Goal: Task Accomplishment & Management: Complete application form

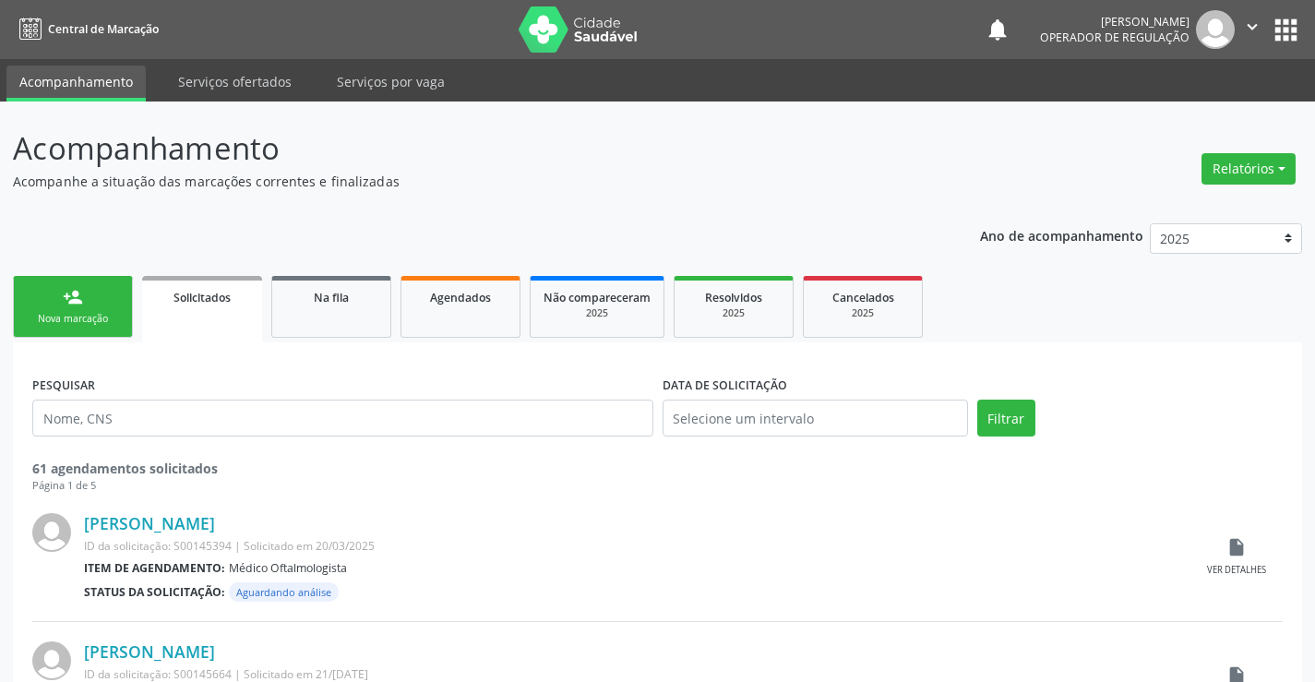
click at [87, 313] on div "Nova marcação" at bounding box center [73, 319] width 92 height 14
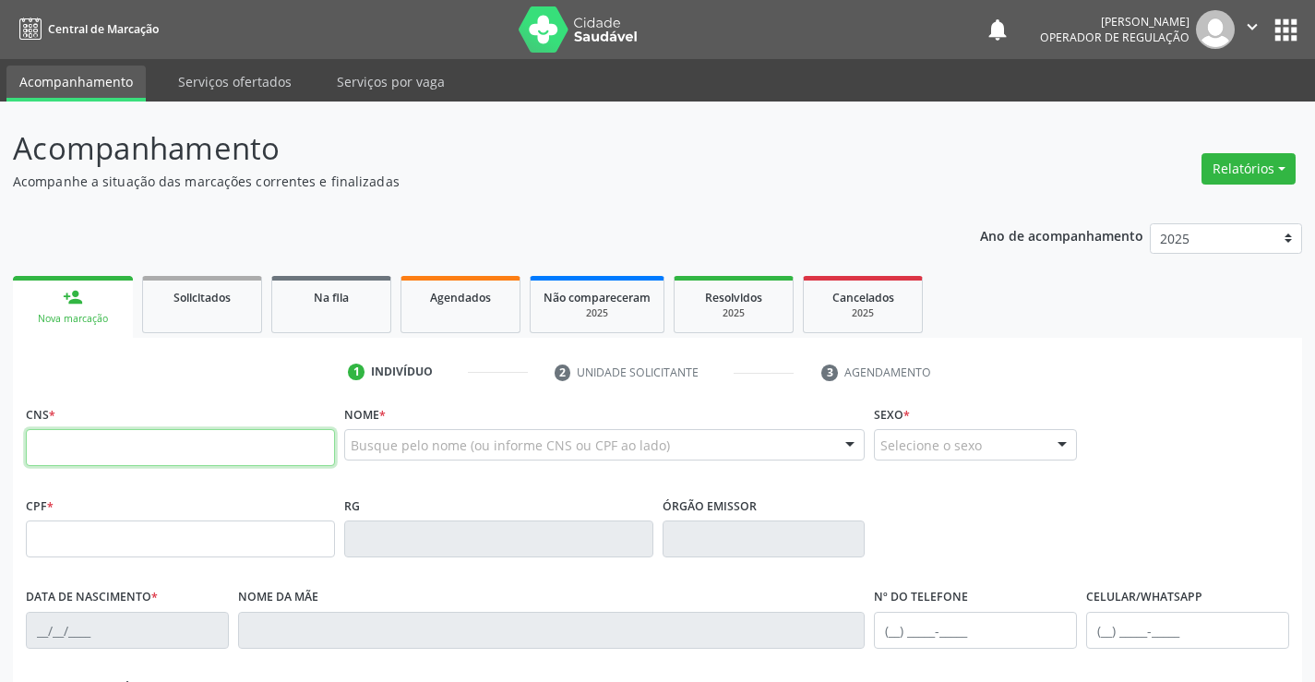
click at [103, 441] on input "text" at bounding box center [180, 447] width 309 height 37
type input "708 6005 1600 7186"
type input "0526554160"
type input "21/01/1954"
type input "(74) 3645-1124"
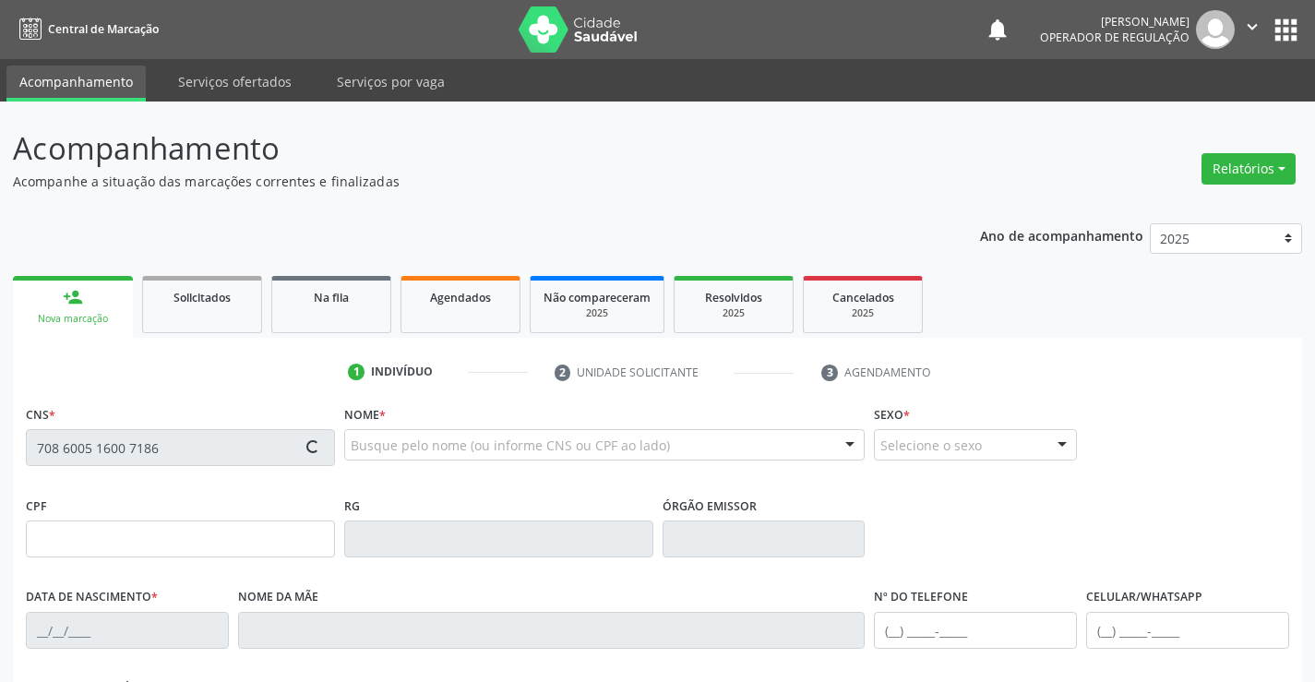
type input "(74) 99965-5017"
type input "638.412.075-53"
type input "S/N"
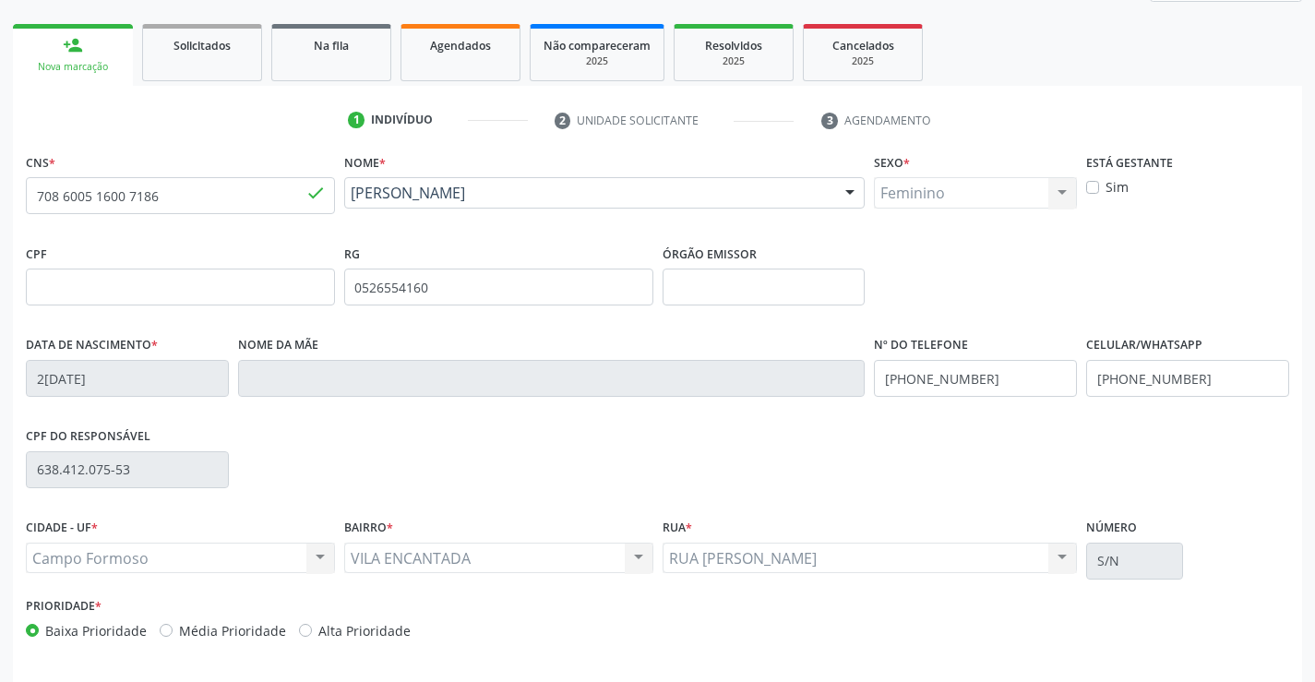
scroll to position [277, 0]
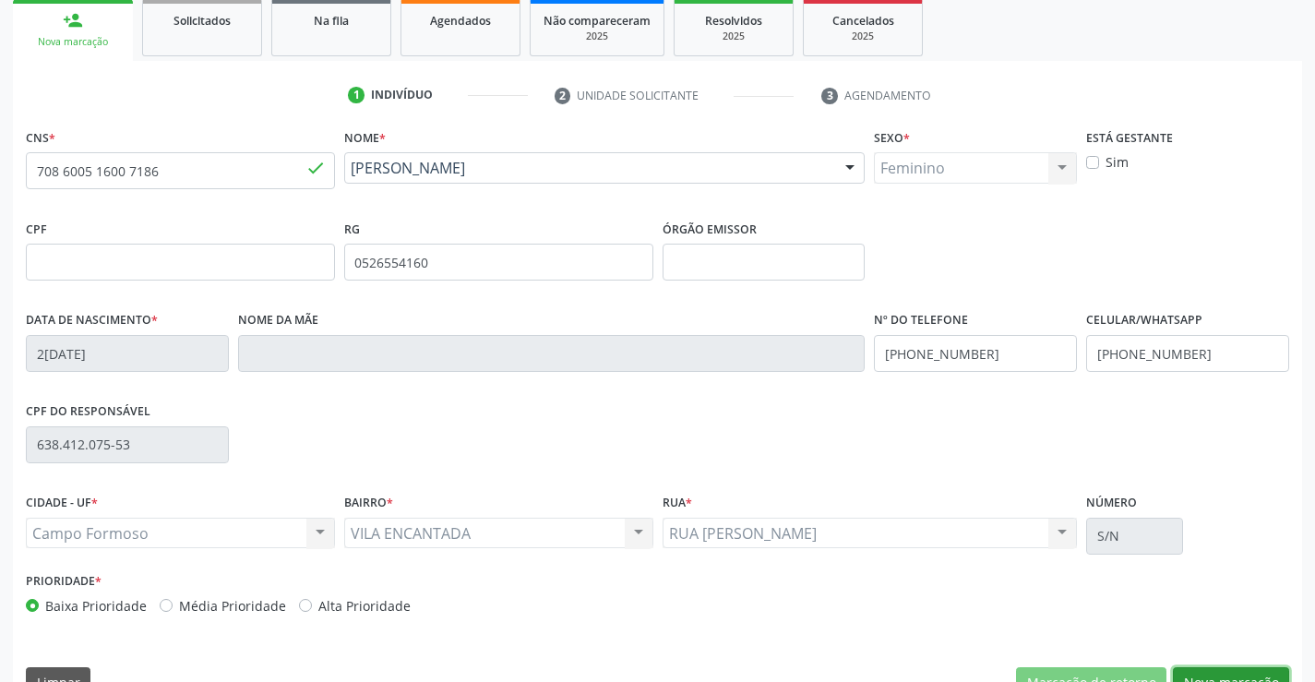
click at [1223, 677] on button "Nova marcação" at bounding box center [1231, 682] width 116 height 31
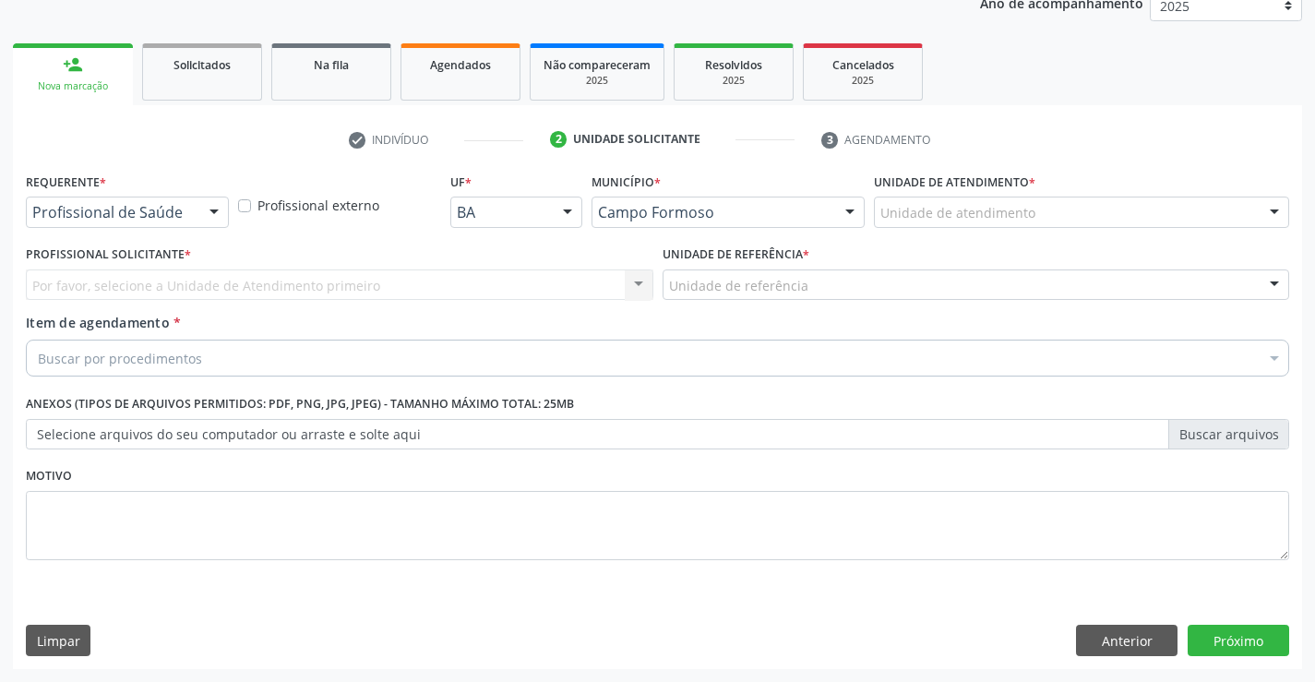
scroll to position [233, 0]
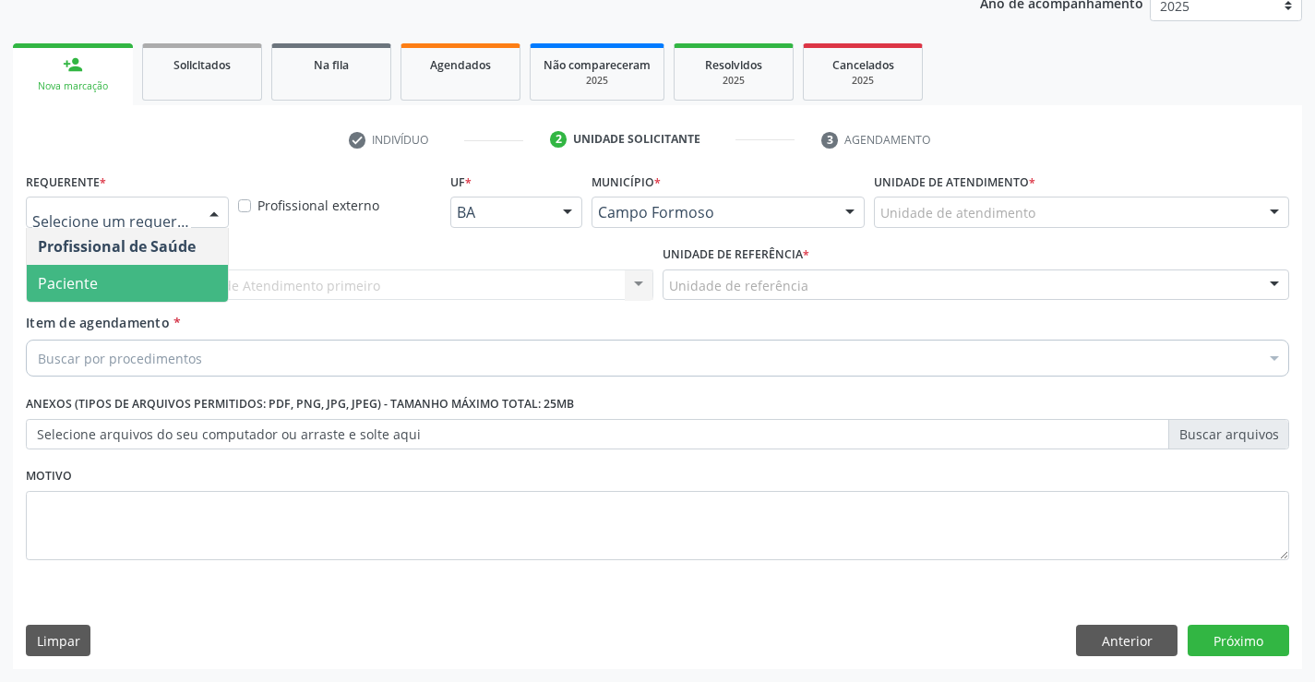
click at [127, 286] on span "Paciente" at bounding box center [127, 283] width 201 height 37
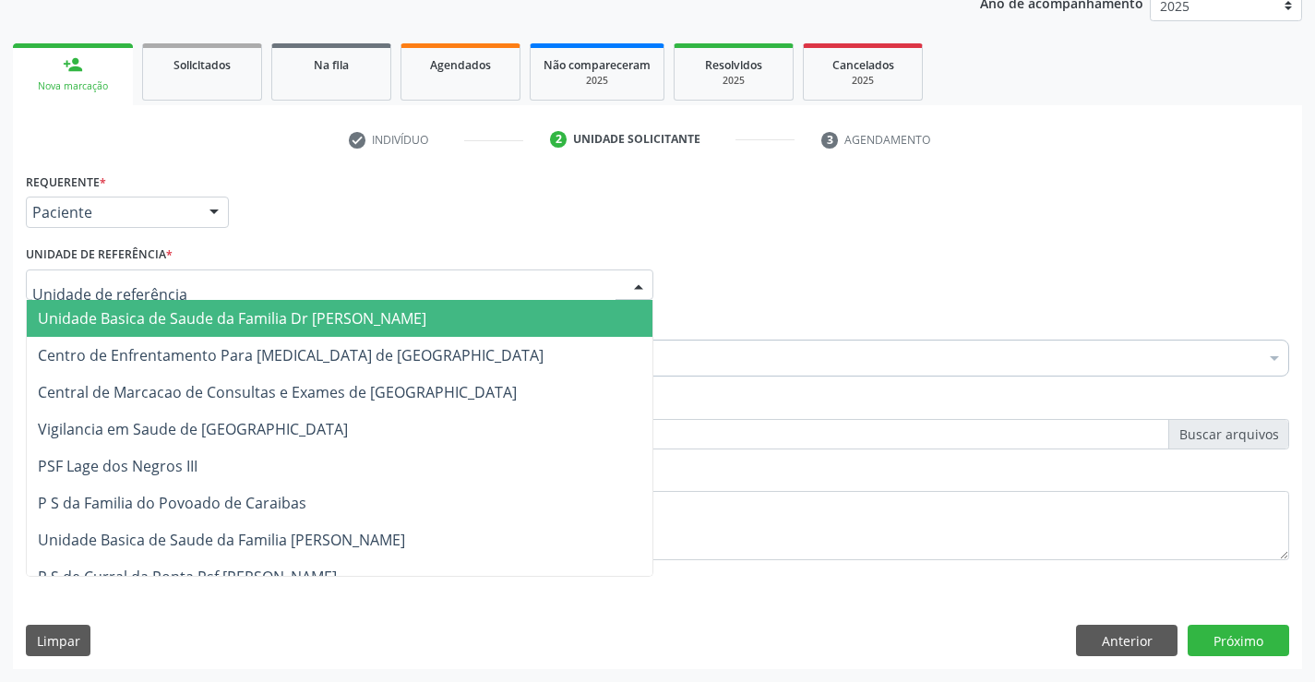
click at [150, 313] on span "Unidade Basica de Saude da Familia Dr [PERSON_NAME]" at bounding box center [232, 318] width 389 height 20
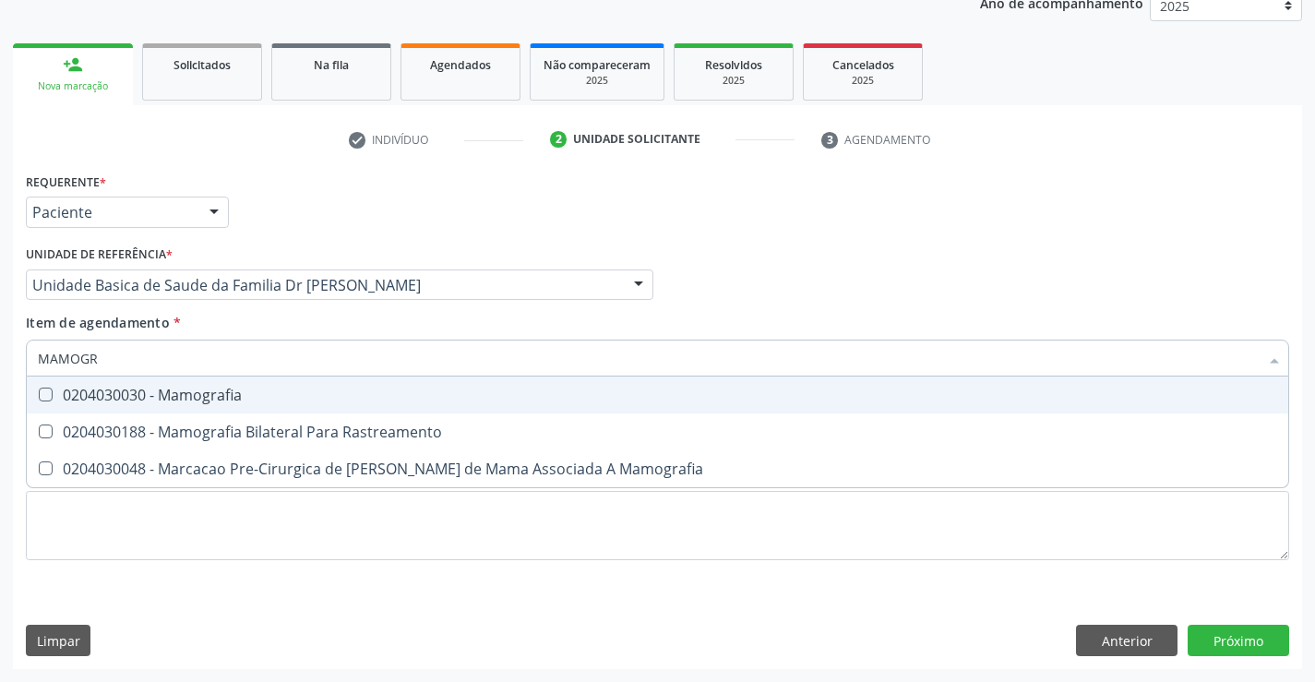
type input "MAMOGRA"
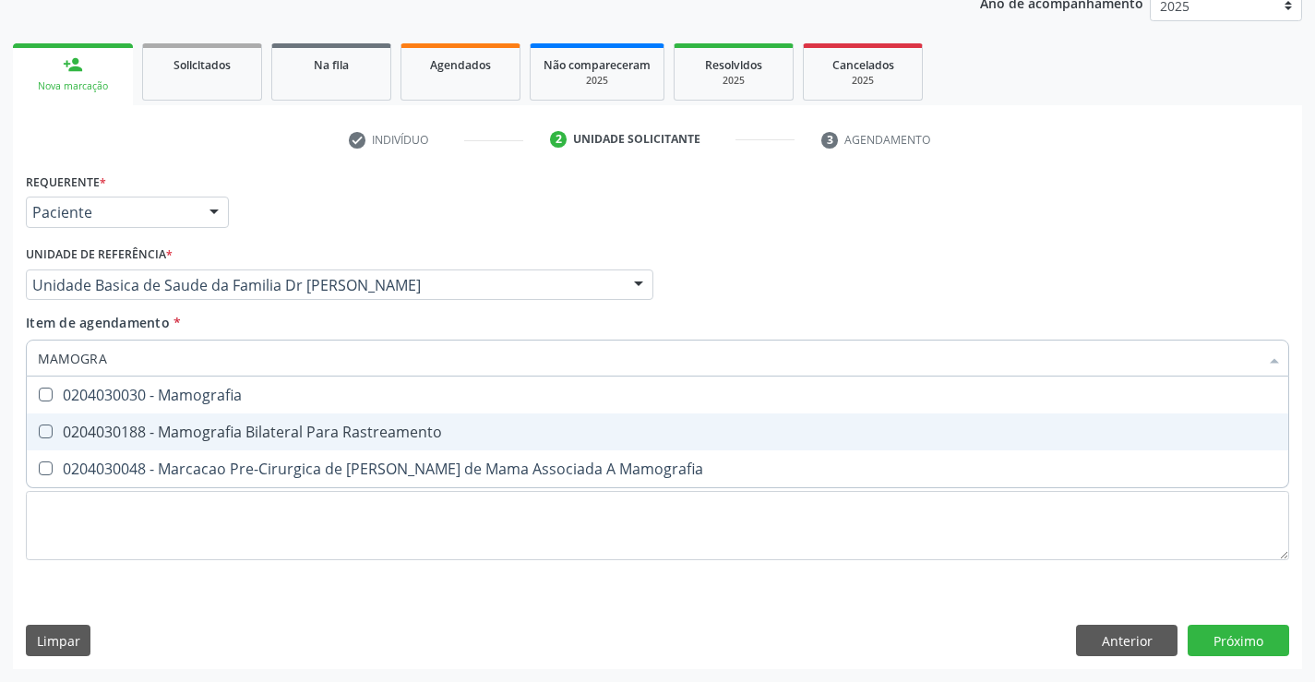
click at [283, 430] on div "0204030188 - Mamografia Bilateral Para Rastreamento" at bounding box center [658, 432] width 1240 height 15
checkbox Rastreamento "true"
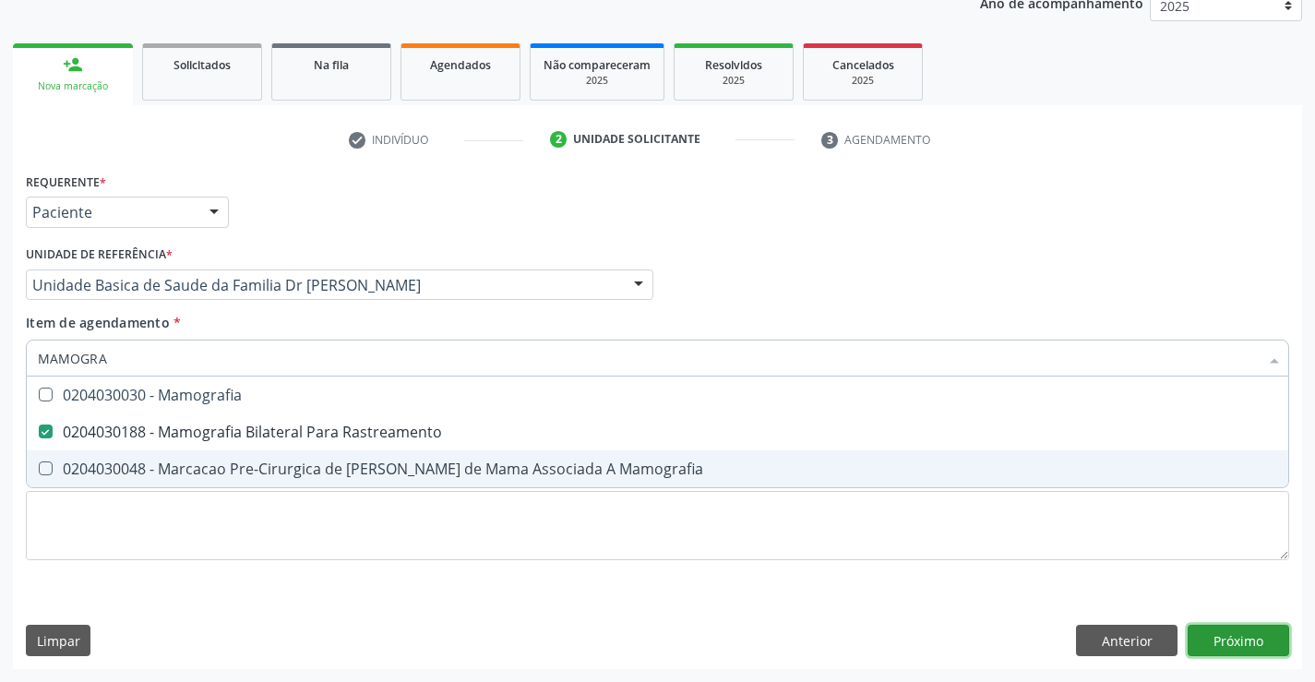
click at [1208, 644] on div "Requerente * Paciente Profissional de Saúde Paciente Nenhum resultado encontrad…" at bounding box center [658, 418] width 1290 height 501
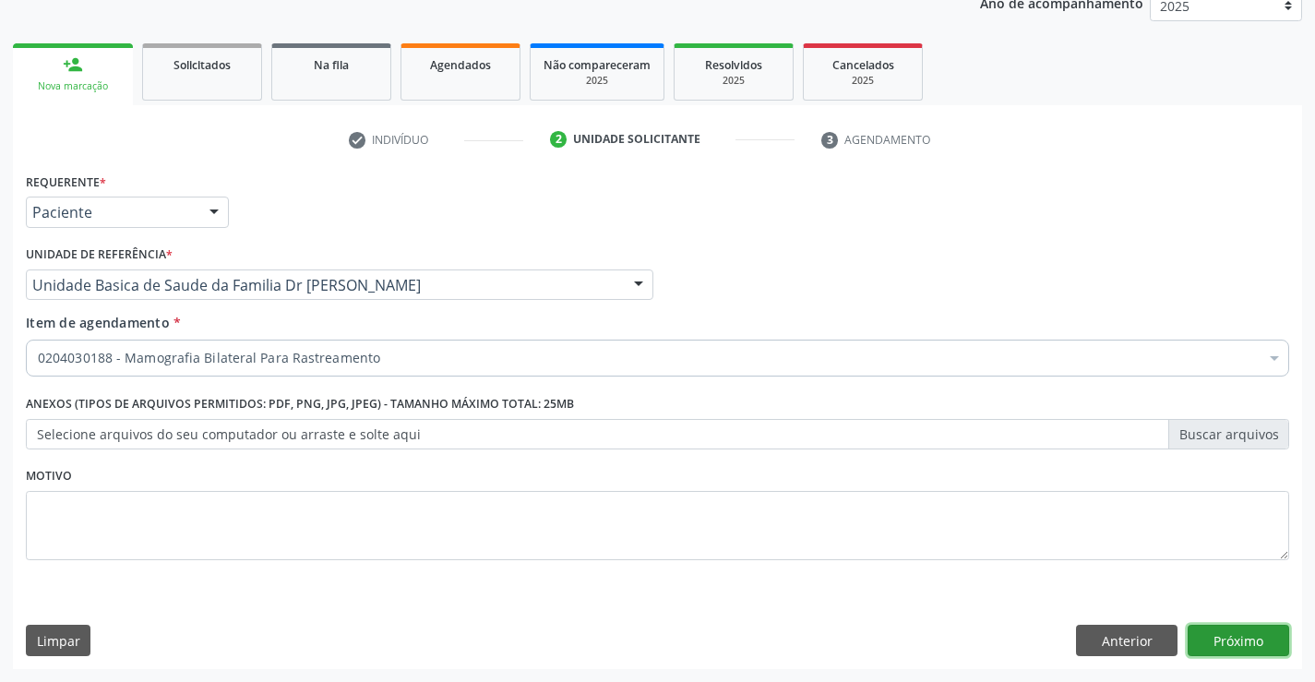
click at [1227, 642] on button "Próximo" at bounding box center [1239, 640] width 102 height 31
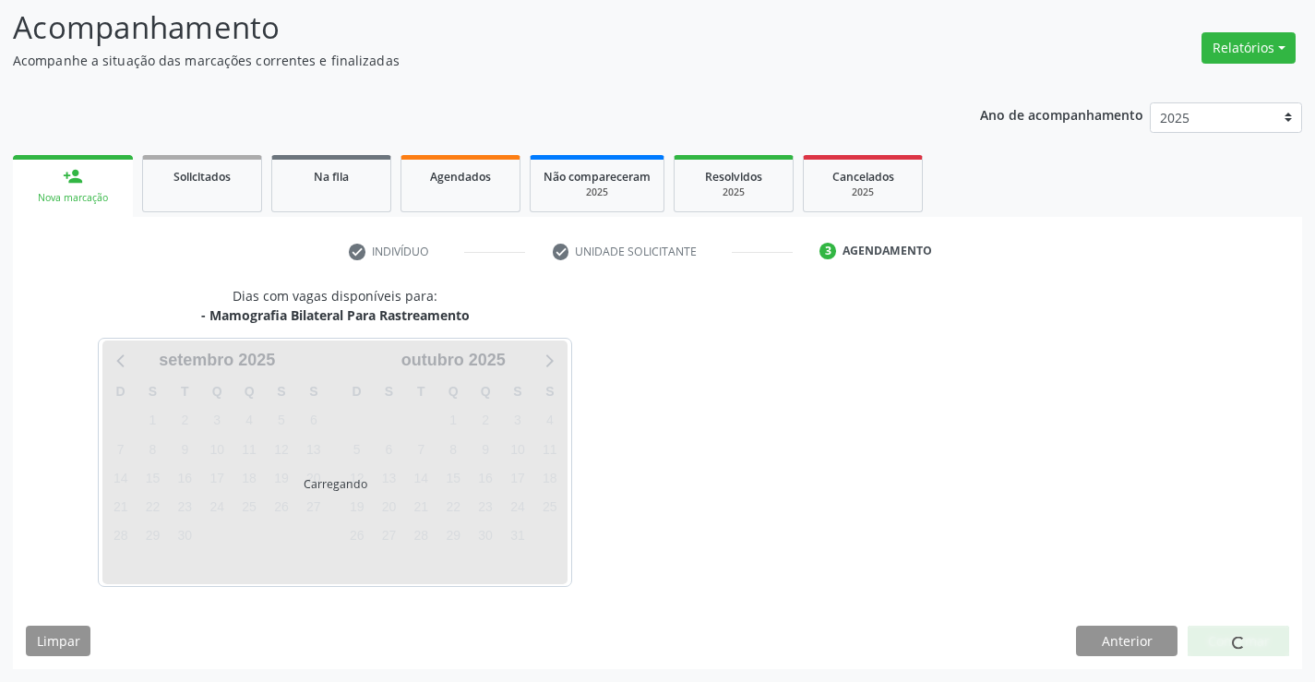
scroll to position [121, 0]
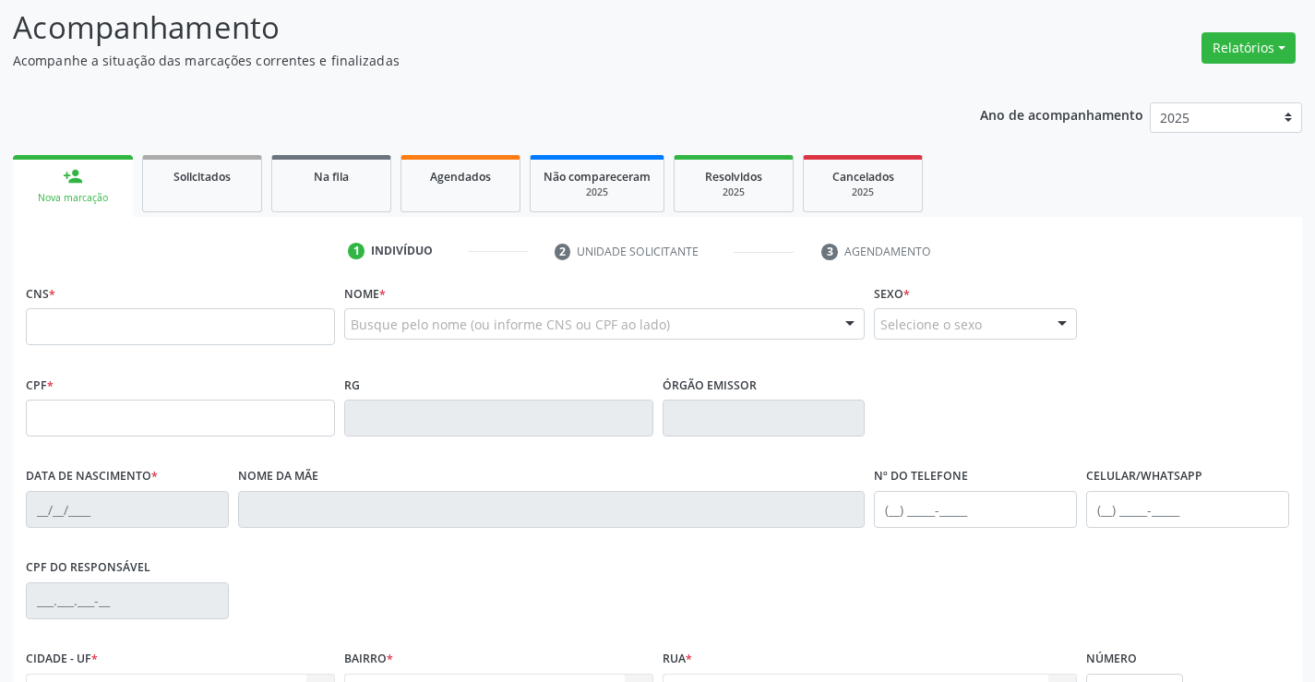
scroll to position [121, 0]
type input "705 0082 2194 1854"
type input "1[DATE]"
type input "[PHONE_NUMBER]"
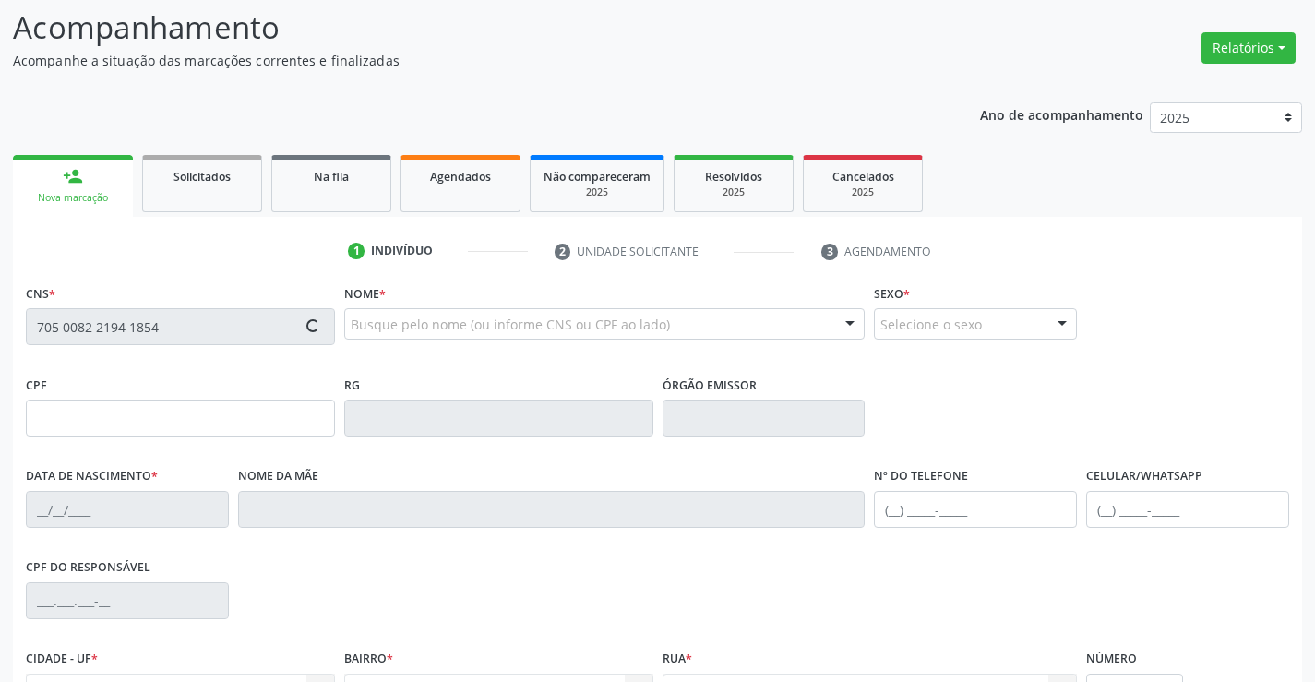
type input "SN"
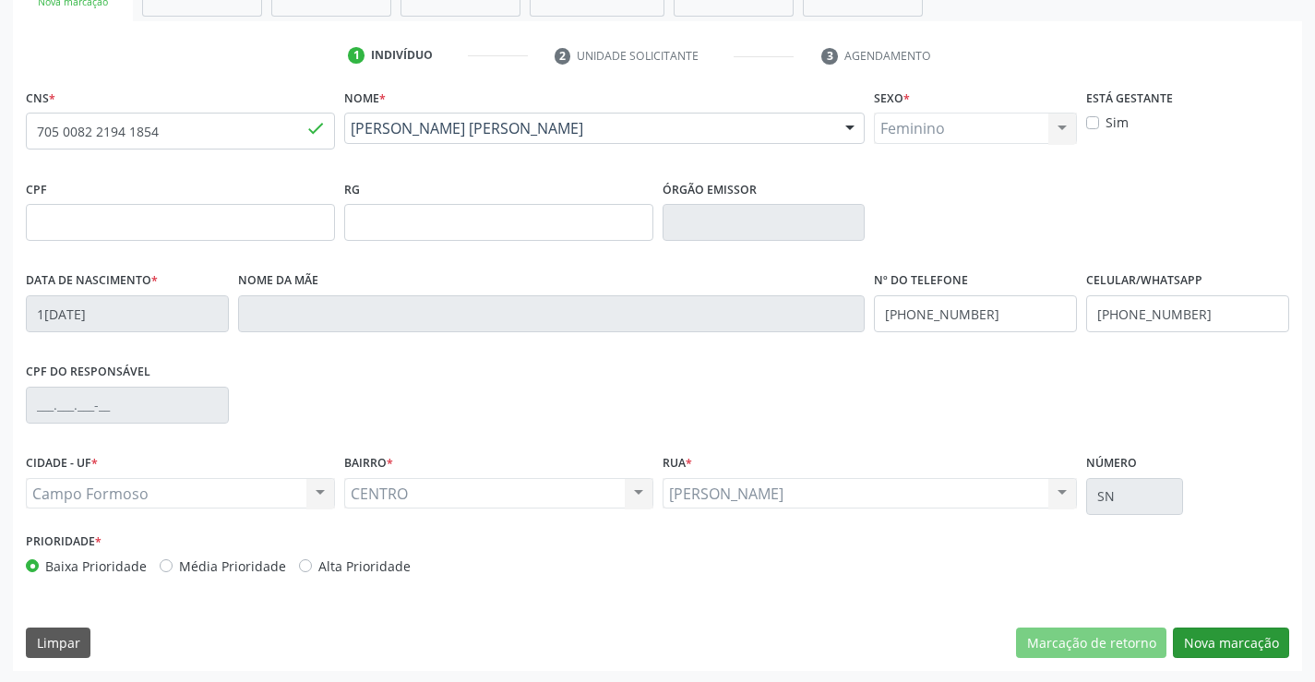
scroll to position [318, 0]
click at [1243, 642] on button "Nova marcação" at bounding box center [1231, 641] width 116 height 31
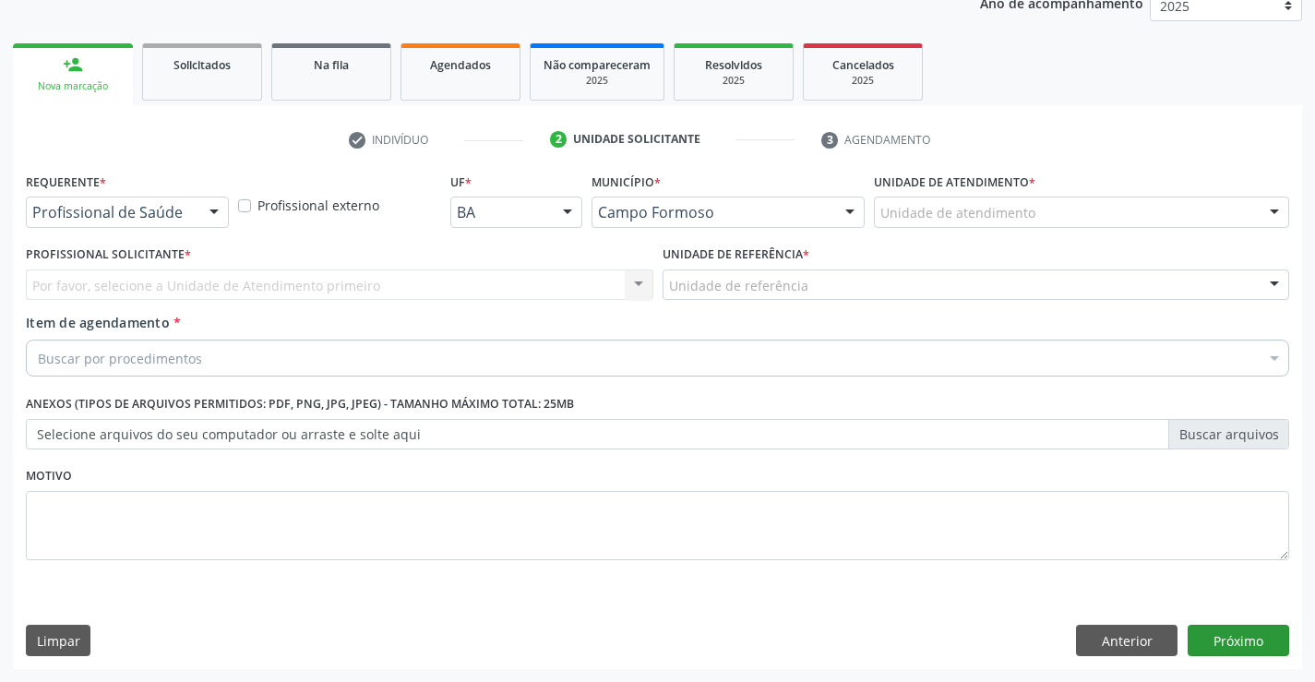
scroll to position [233, 0]
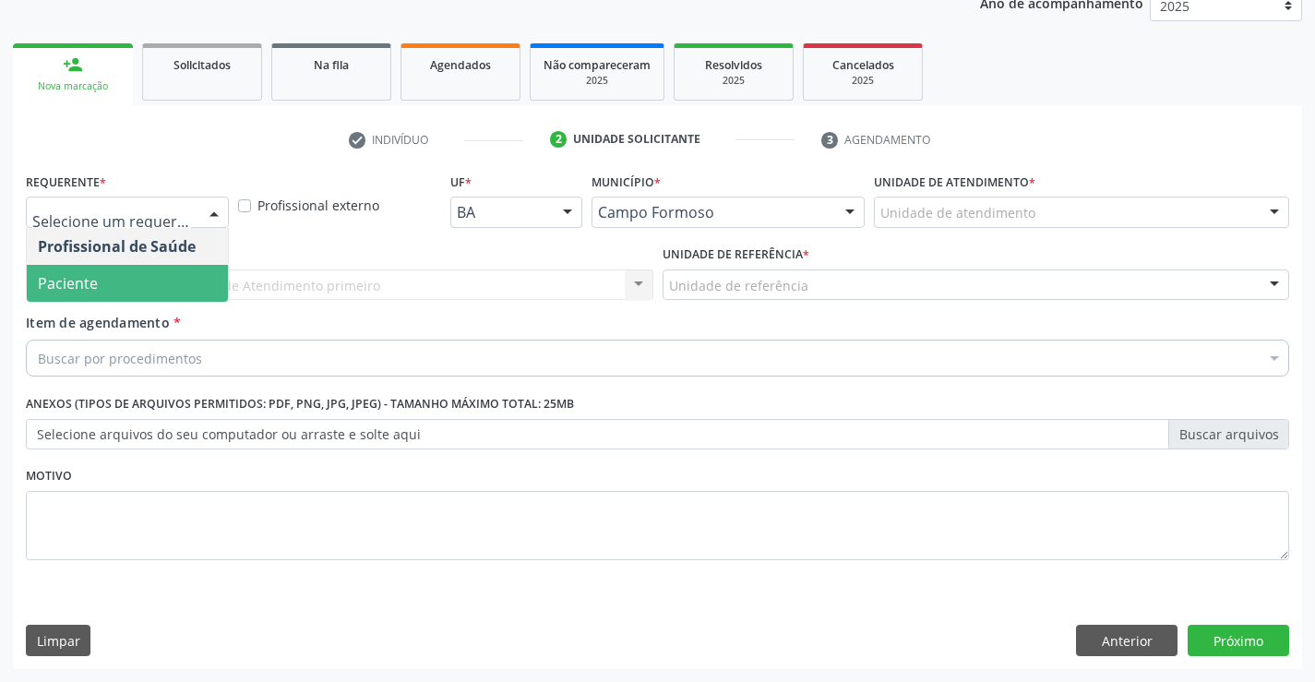
drag, startPoint x: 121, startPoint y: 285, endPoint x: 128, endPoint y: 312, distance: 27.8
click at [124, 290] on span "Paciente" at bounding box center [127, 283] width 201 height 37
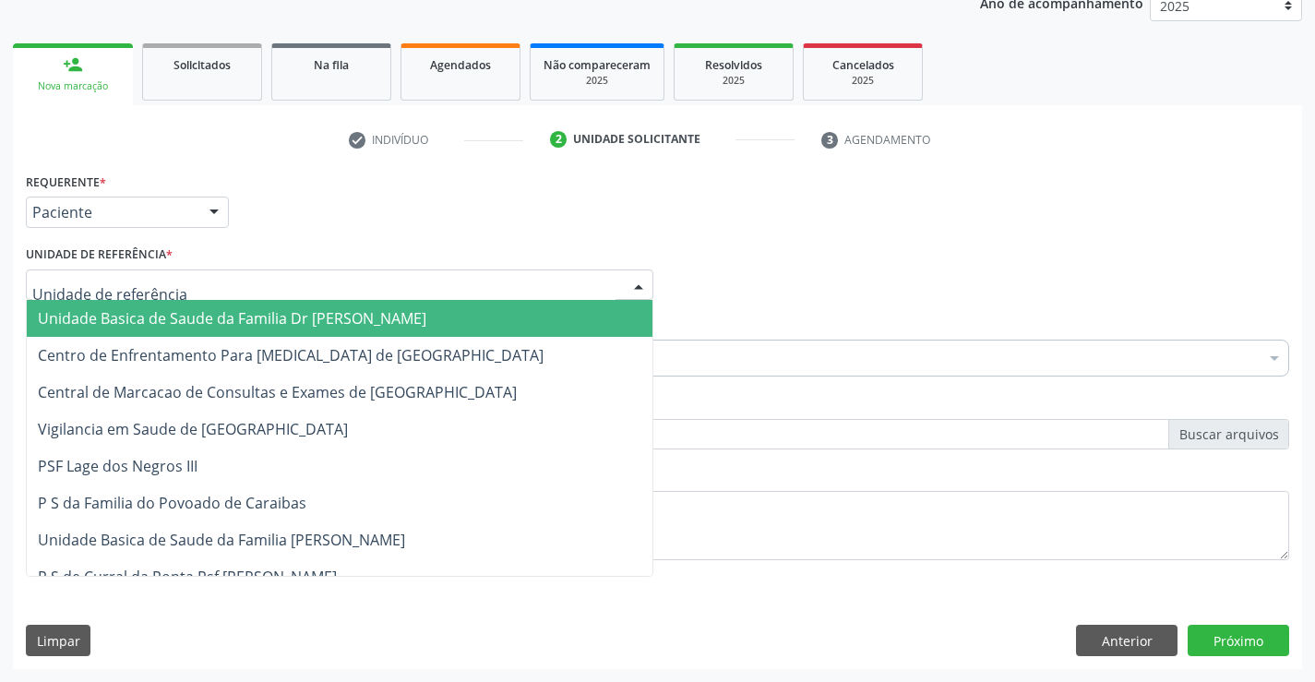
click at [141, 316] on span "Unidade Basica de Saude da Familia Dr [PERSON_NAME]" at bounding box center [232, 318] width 389 height 20
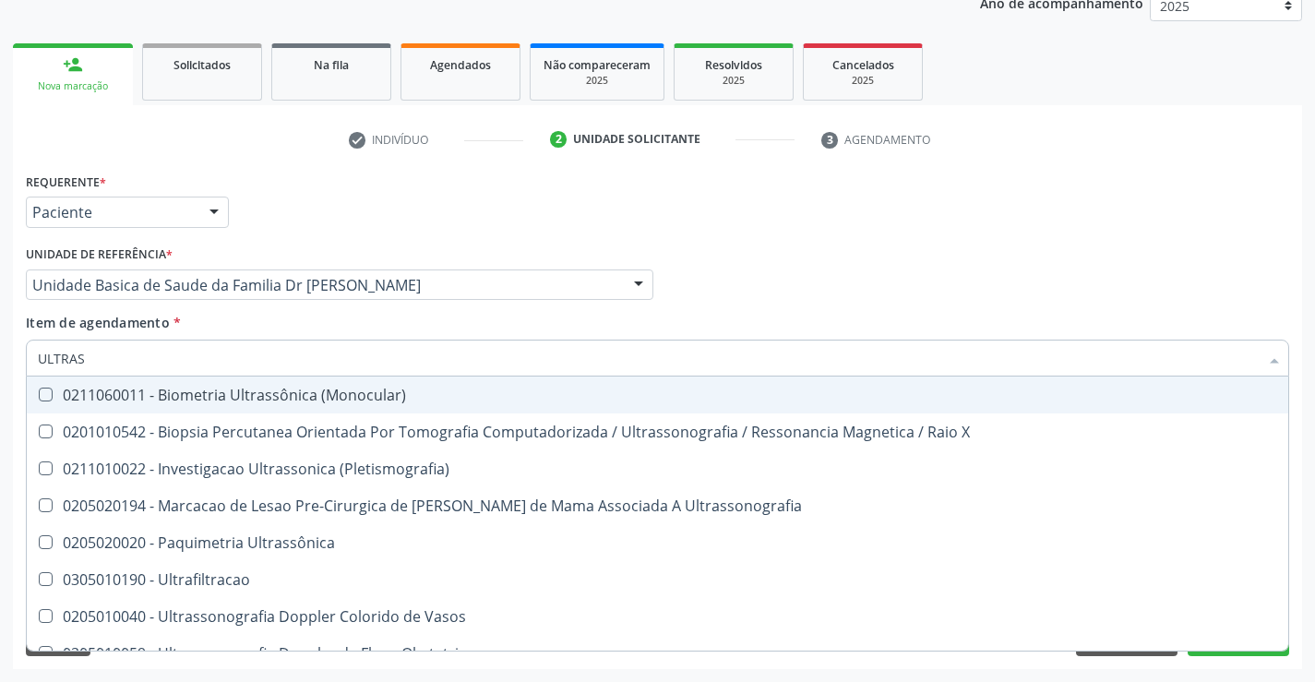
type input "ULTRASS"
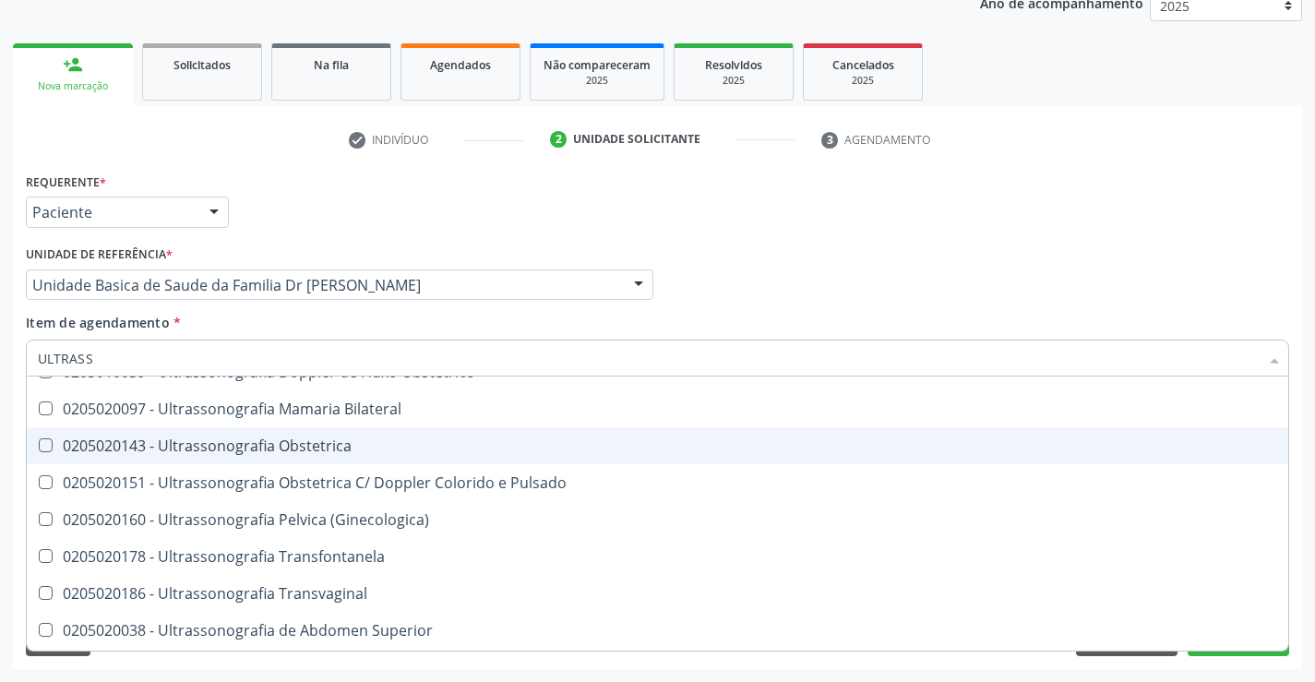
scroll to position [277, 0]
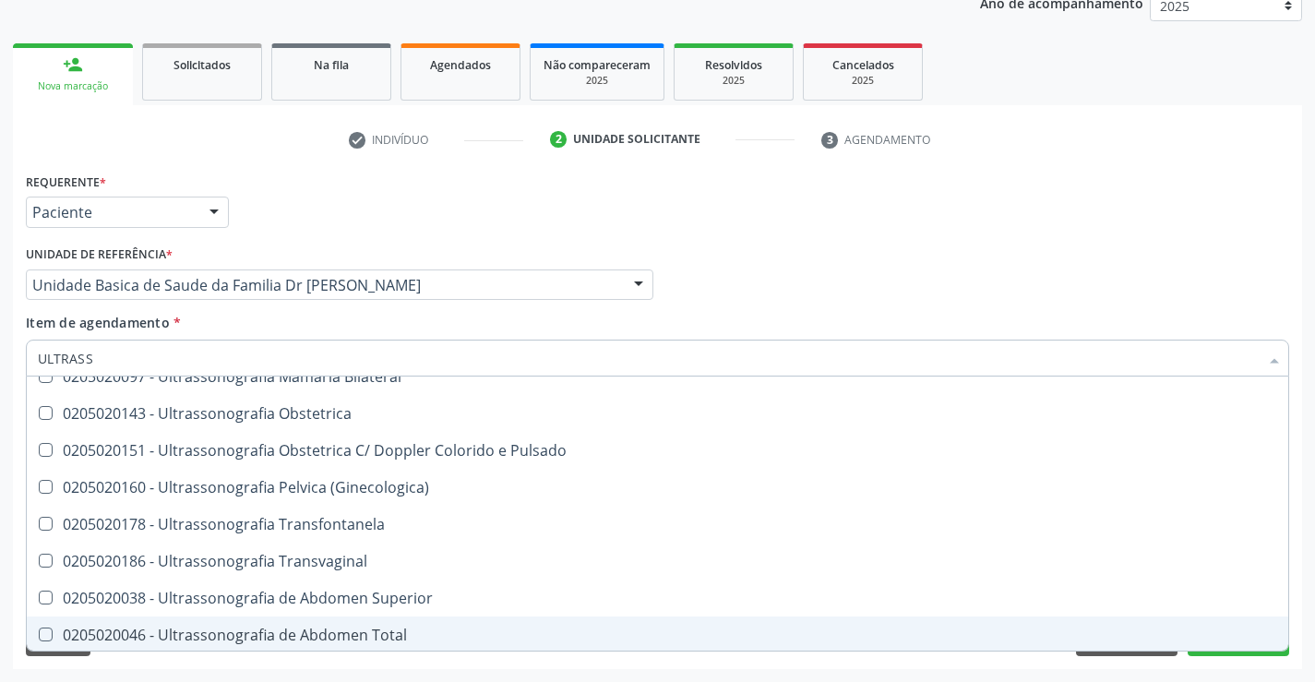
click at [392, 633] on div "0205020046 - Ultrassonografia de Abdomen Total" at bounding box center [658, 635] width 1240 height 15
checkbox Total "true"
click at [1232, 652] on button "Próximo" at bounding box center [1239, 640] width 102 height 31
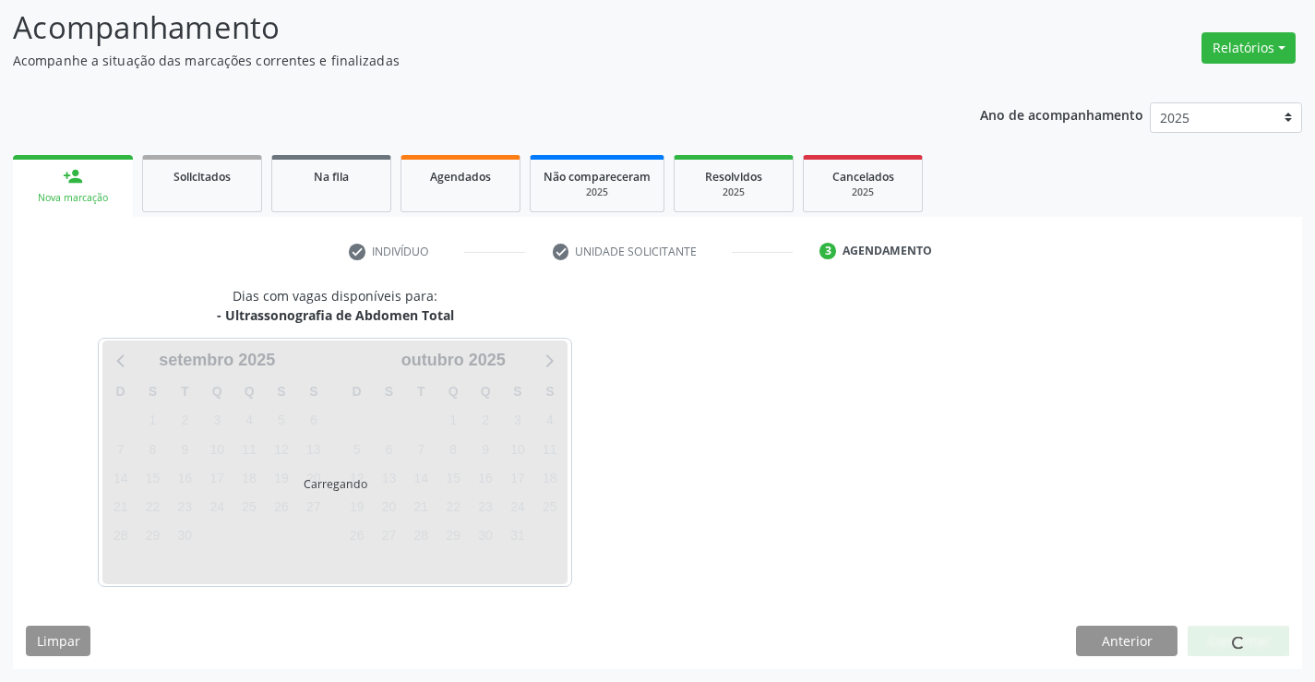
scroll to position [0, 0]
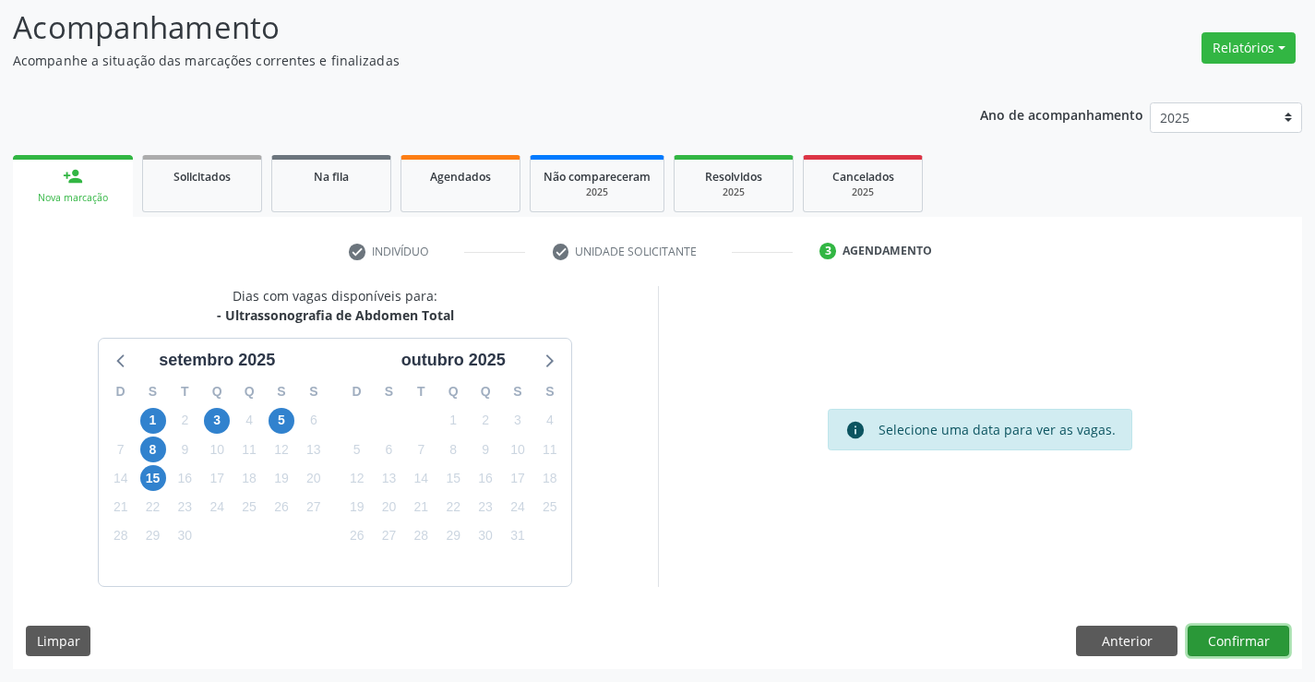
click at [1235, 632] on button "Confirmar" at bounding box center [1239, 641] width 102 height 31
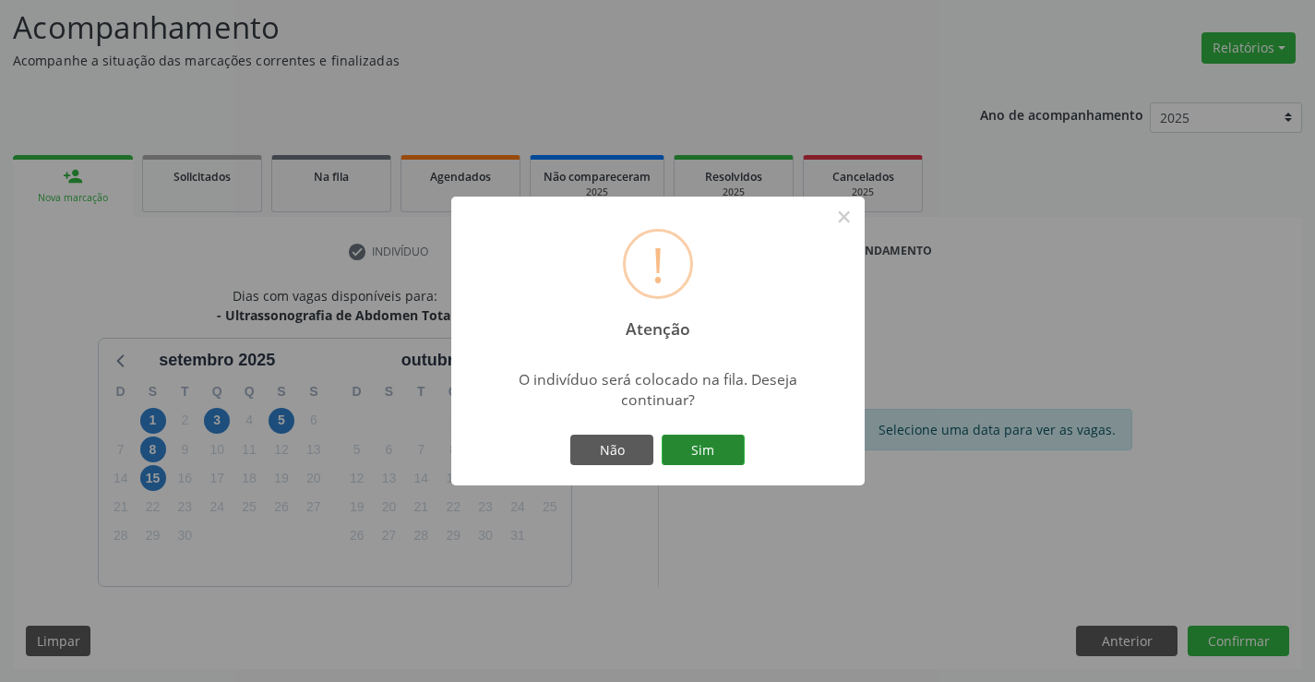
click at [735, 451] on button "Sim" at bounding box center [703, 450] width 83 height 31
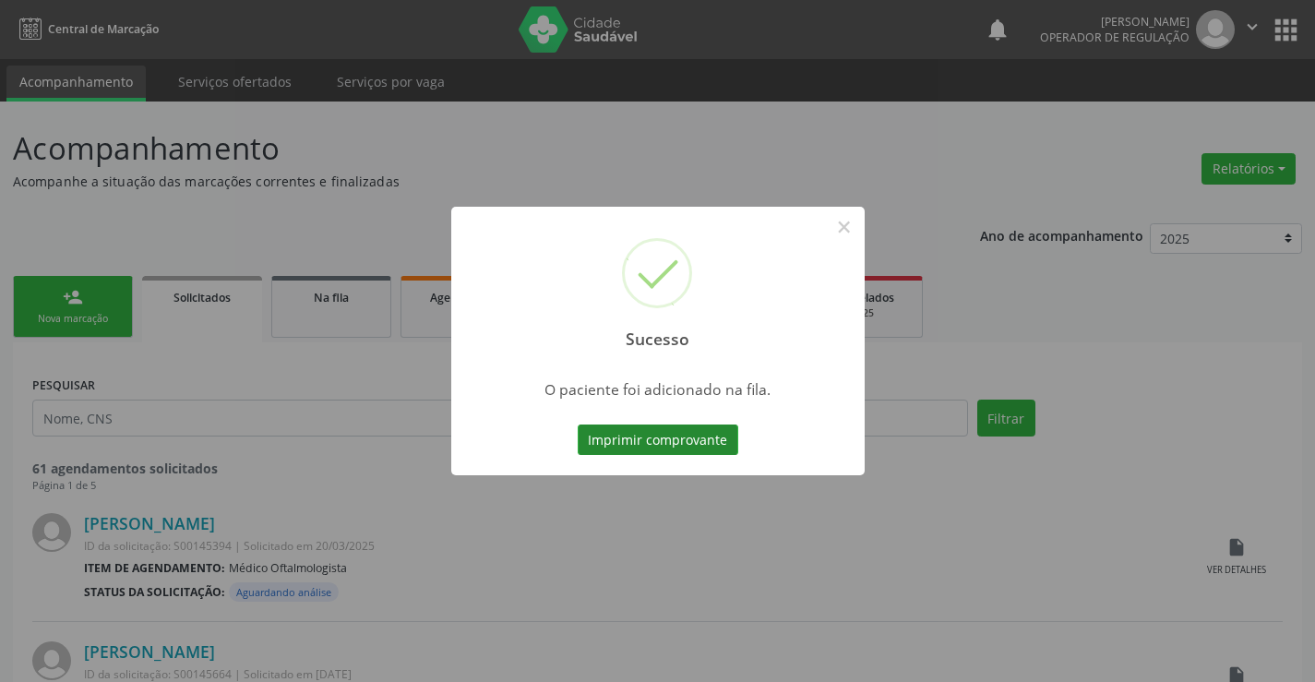
click at [723, 445] on button "Imprimir comprovante" at bounding box center [658, 440] width 161 height 31
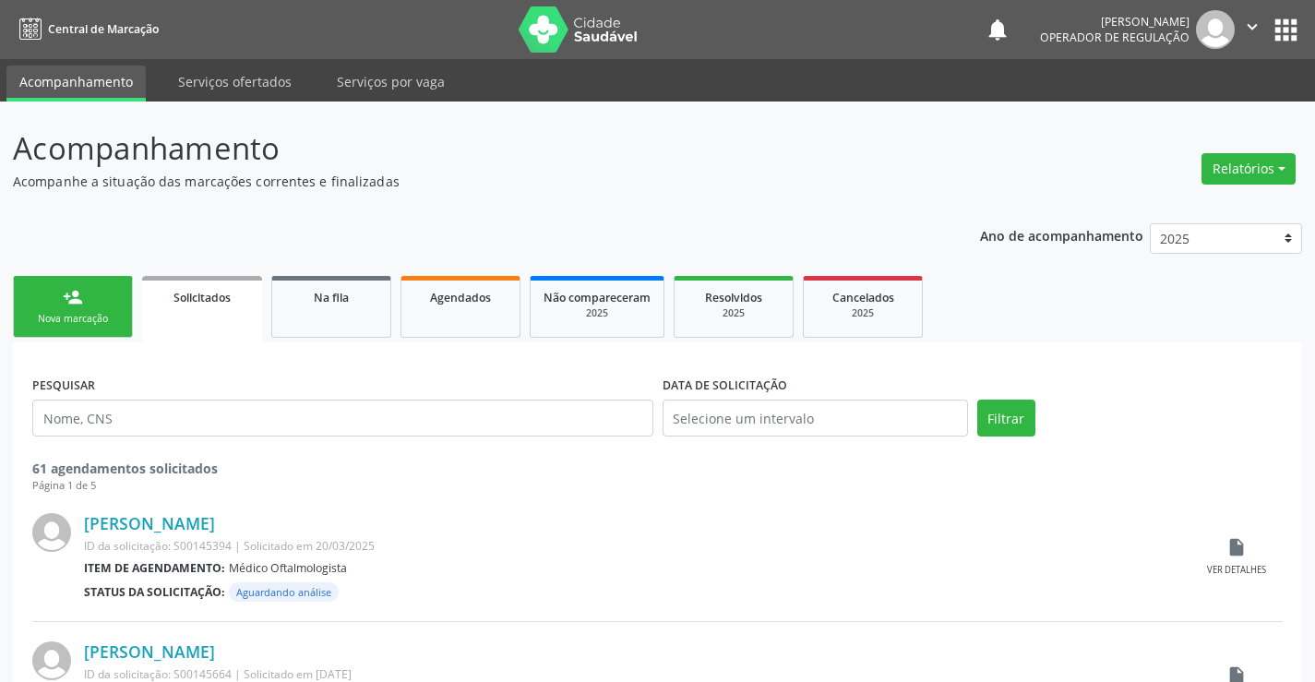
click at [105, 290] on link "person_add Nova marcação" at bounding box center [73, 307] width 120 height 62
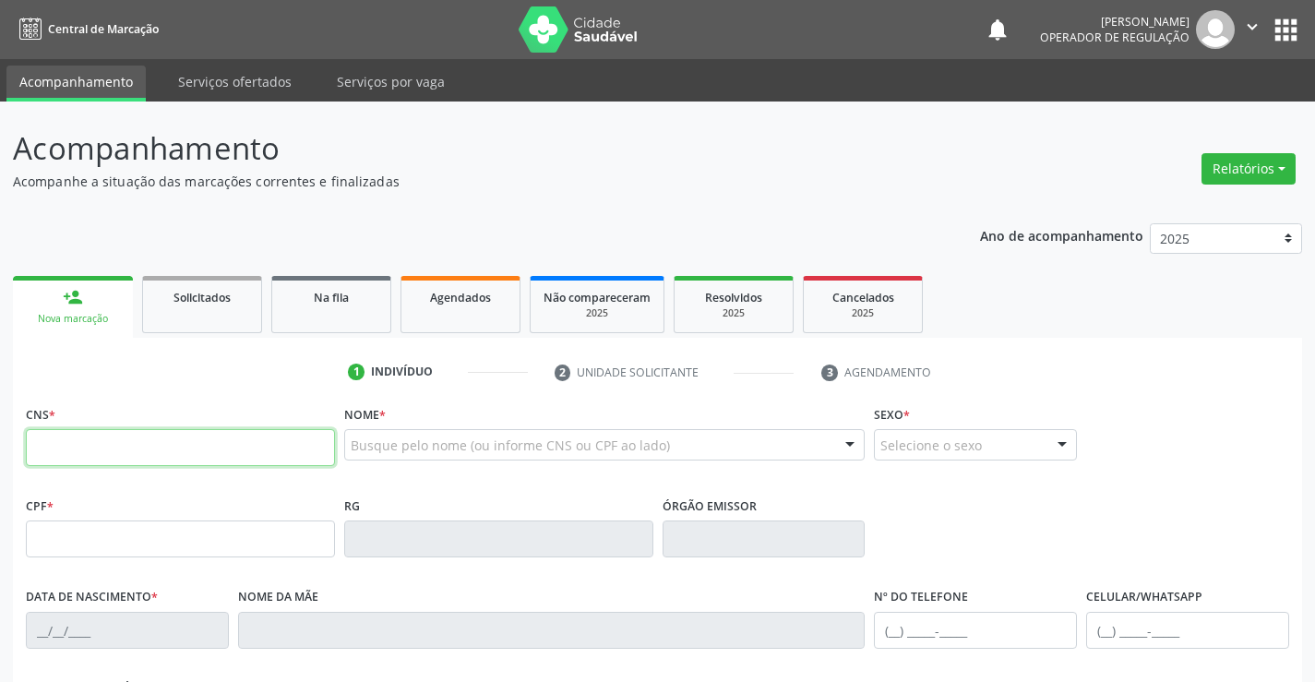
click at [102, 445] on input "text" at bounding box center [180, 447] width 309 height 37
type input "702 4015 8666 4228"
type input "6389532"
type input "[DATE]"
type input "[PHONE_NUMBER]"
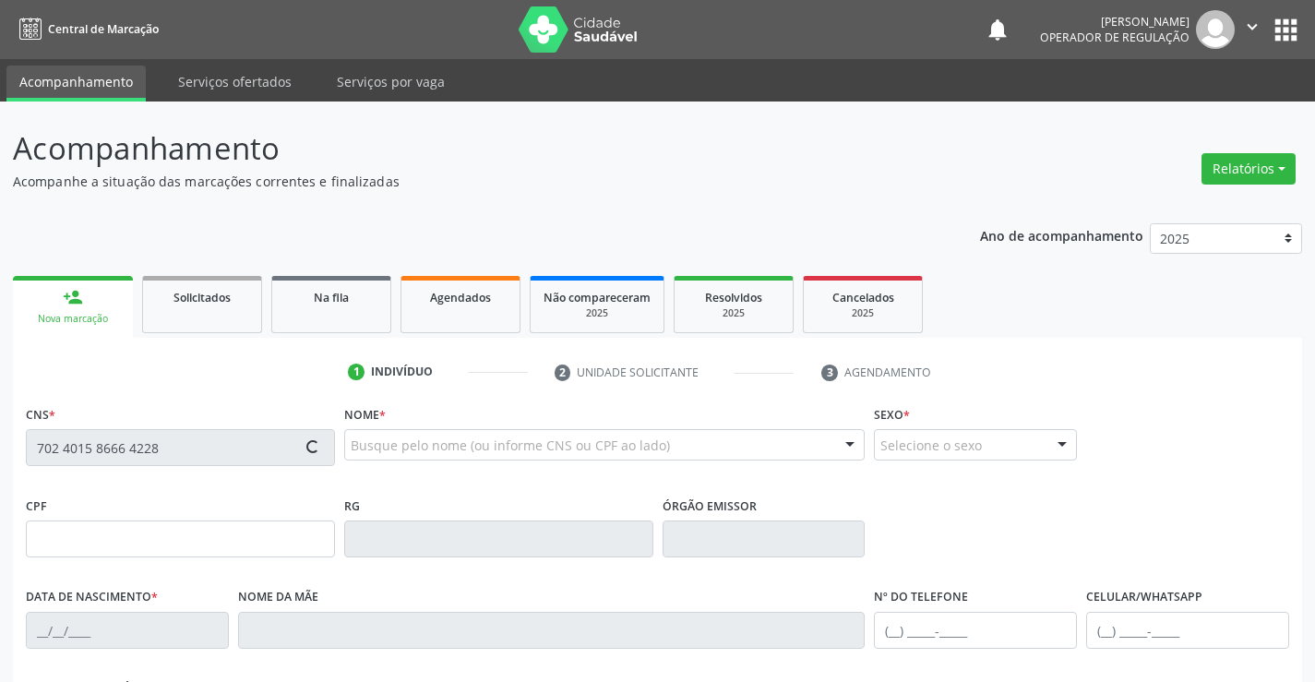
type input "[PHONE_NUMBER]"
type input "664.835.495-04"
type input "48"
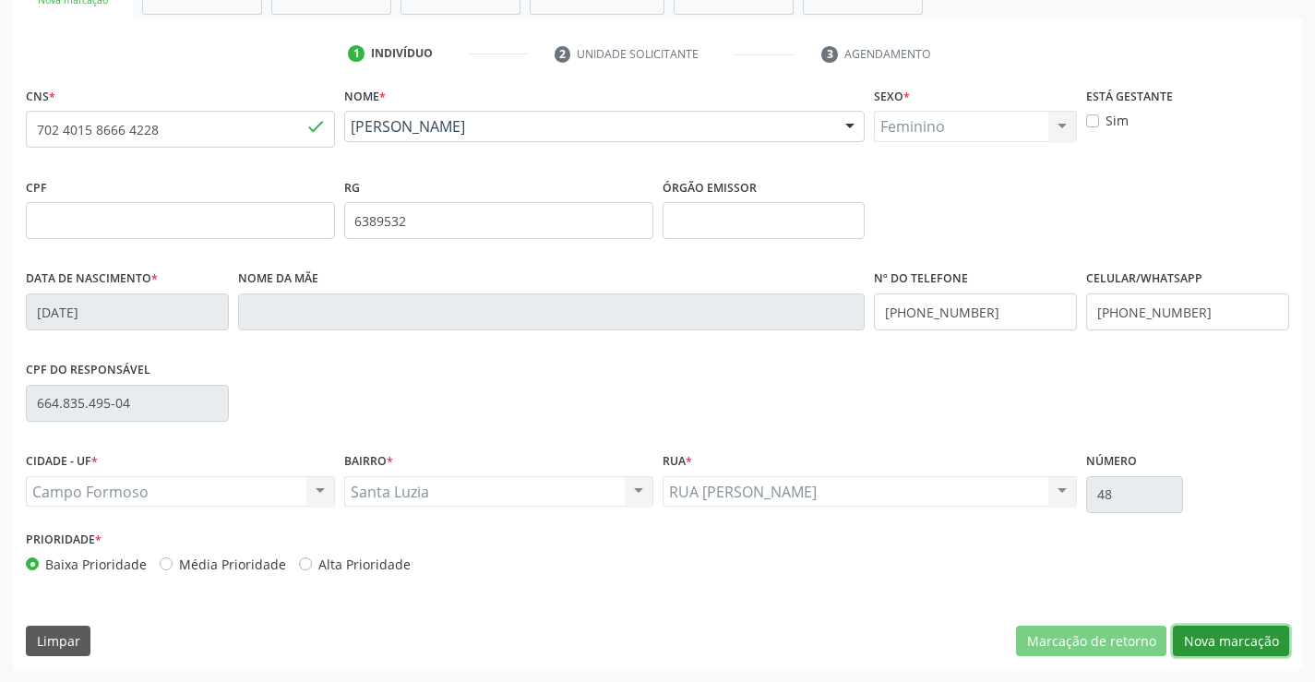
click at [1197, 639] on button "Nova marcação" at bounding box center [1231, 641] width 116 height 31
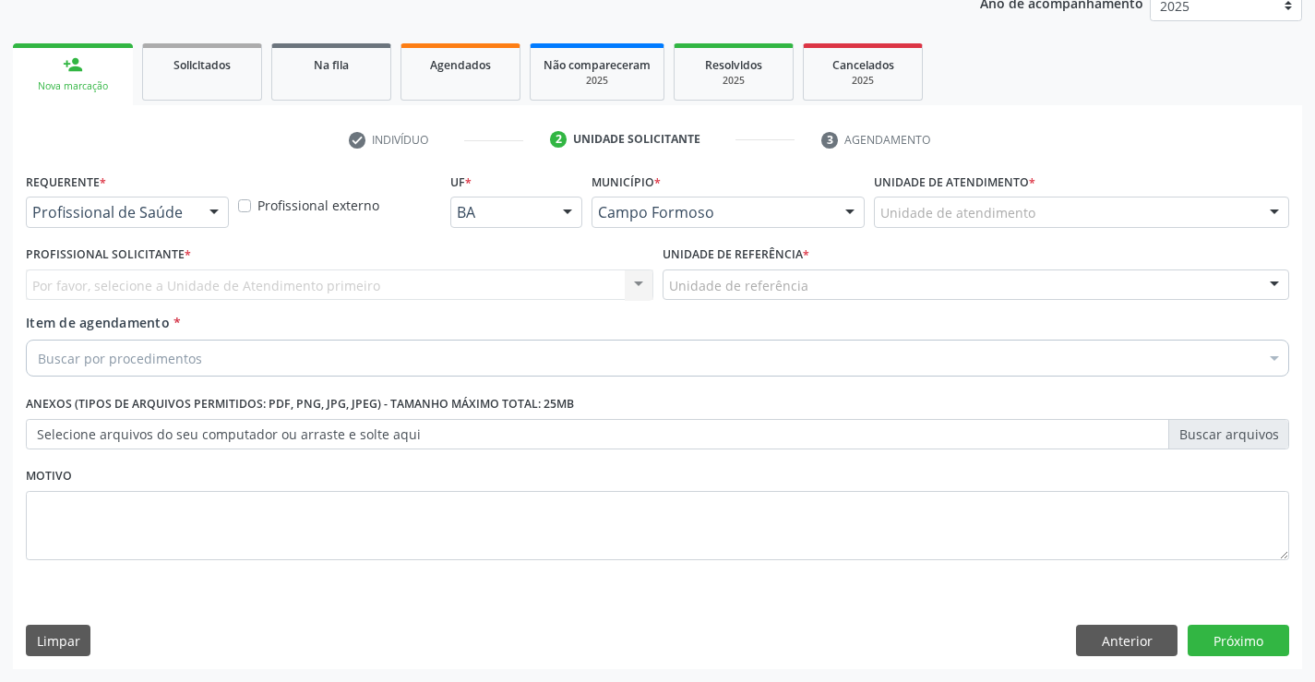
scroll to position [233, 0]
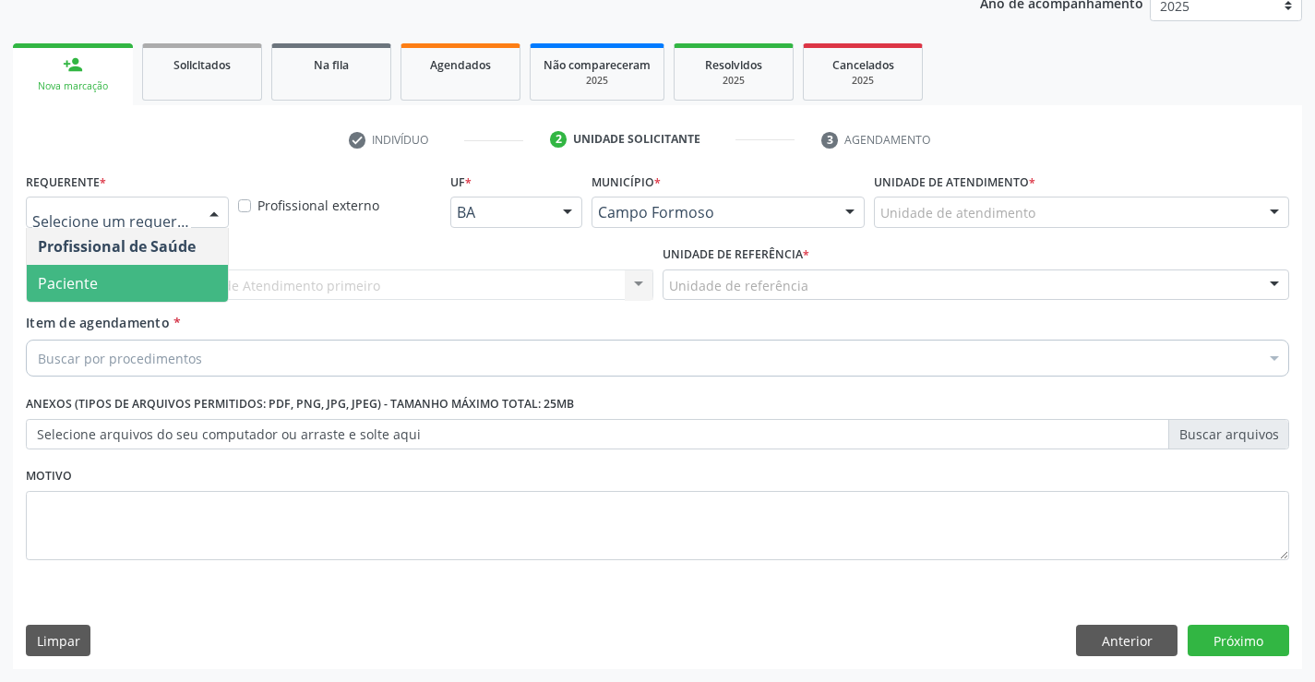
click at [155, 283] on span "Paciente" at bounding box center [127, 283] width 201 height 37
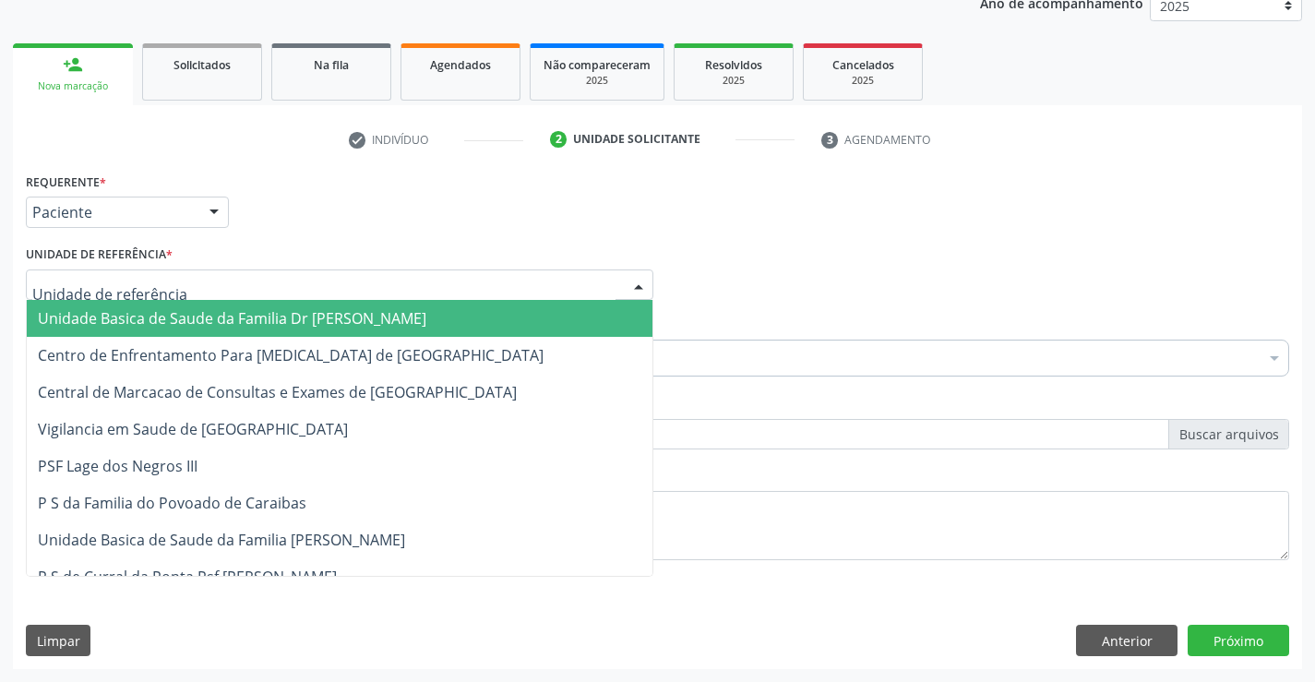
click at [151, 311] on span "Unidade Basica de Saude da Familia Dr [PERSON_NAME]" at bounding box center [232, 318] width 389 height 20
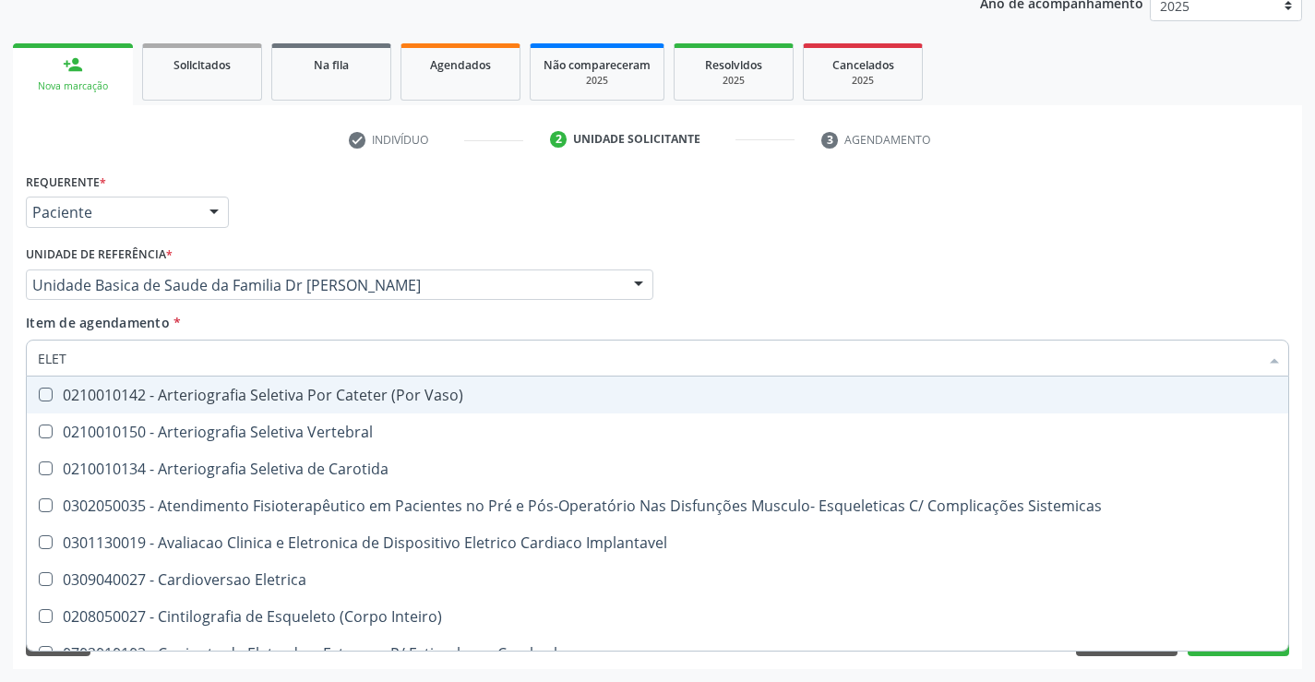
type input "ELETR"
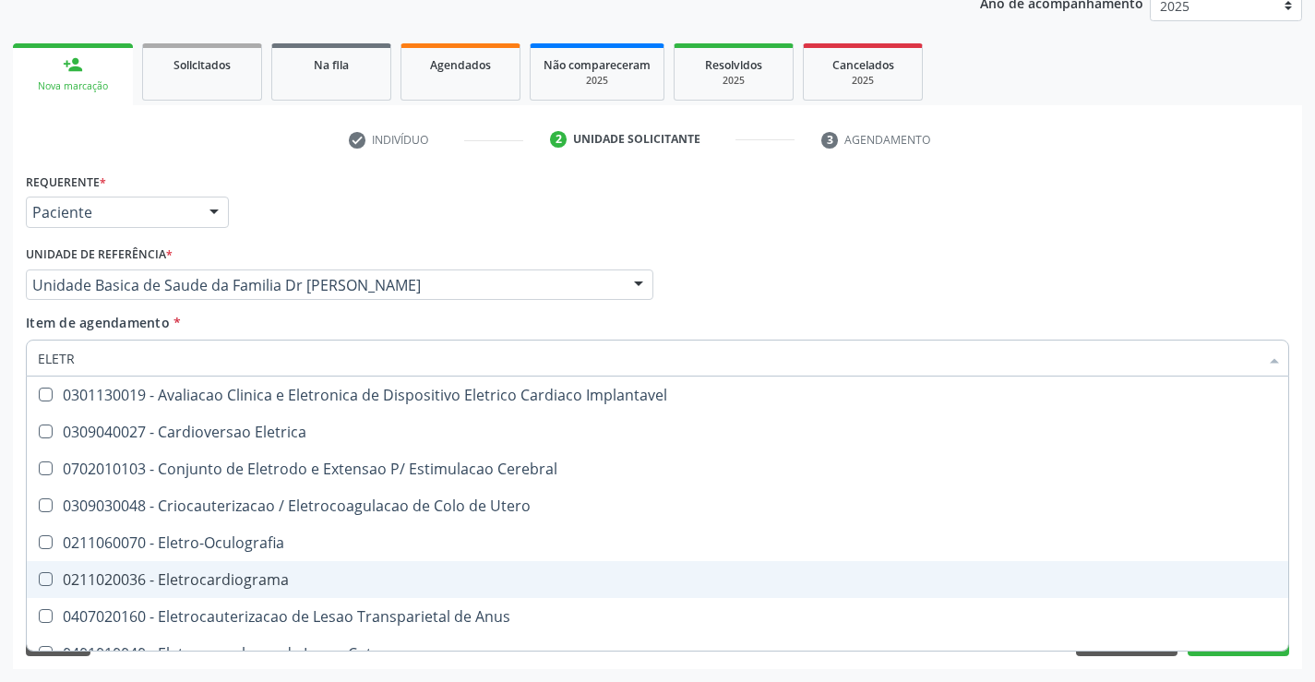
click at [281, 572] on div "0211020036 - Eletrocardiograma" at bounding box center [658, 579] width 1240 height 15
checkbox Eletrocardiograma "true"
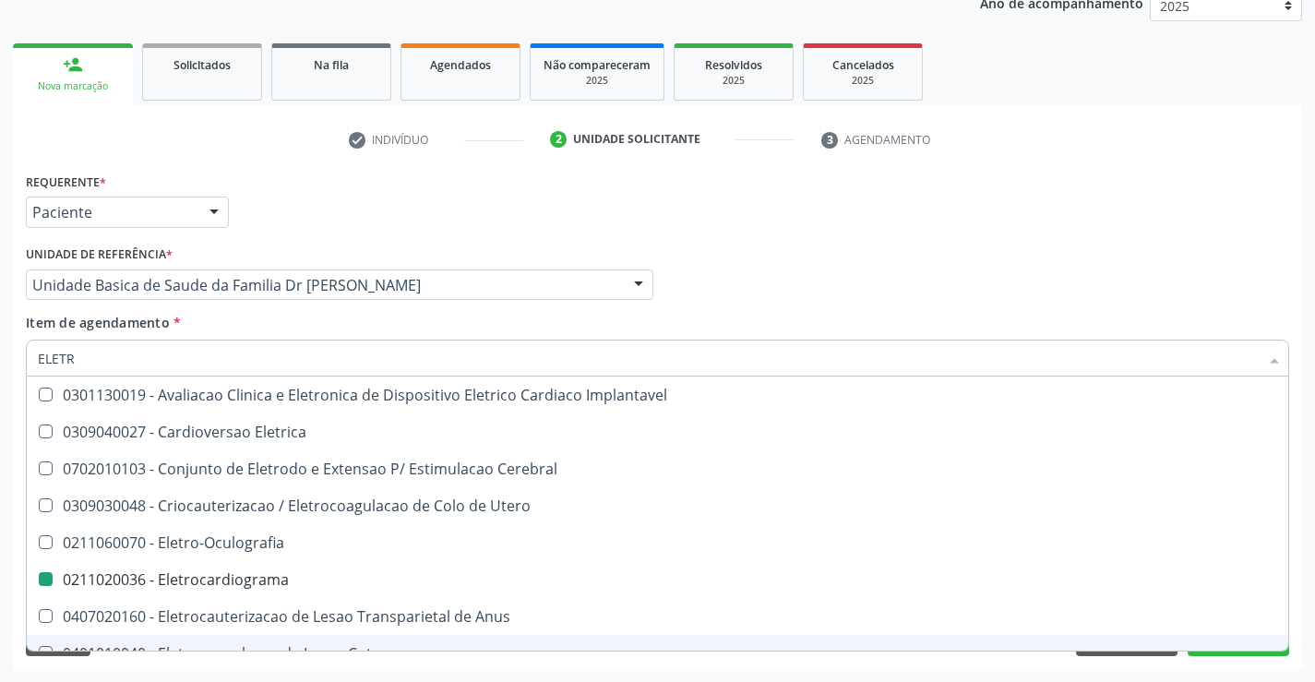
click at [1248, 656] on div "Requerente * Paciente Profissional de Saúde Paciente Nenhum resultado encontrad…" at bounding box center [658, 418] width 1290 height 501
checkbox Eletrica "true"
checkbox Eletrocardiograma "false"
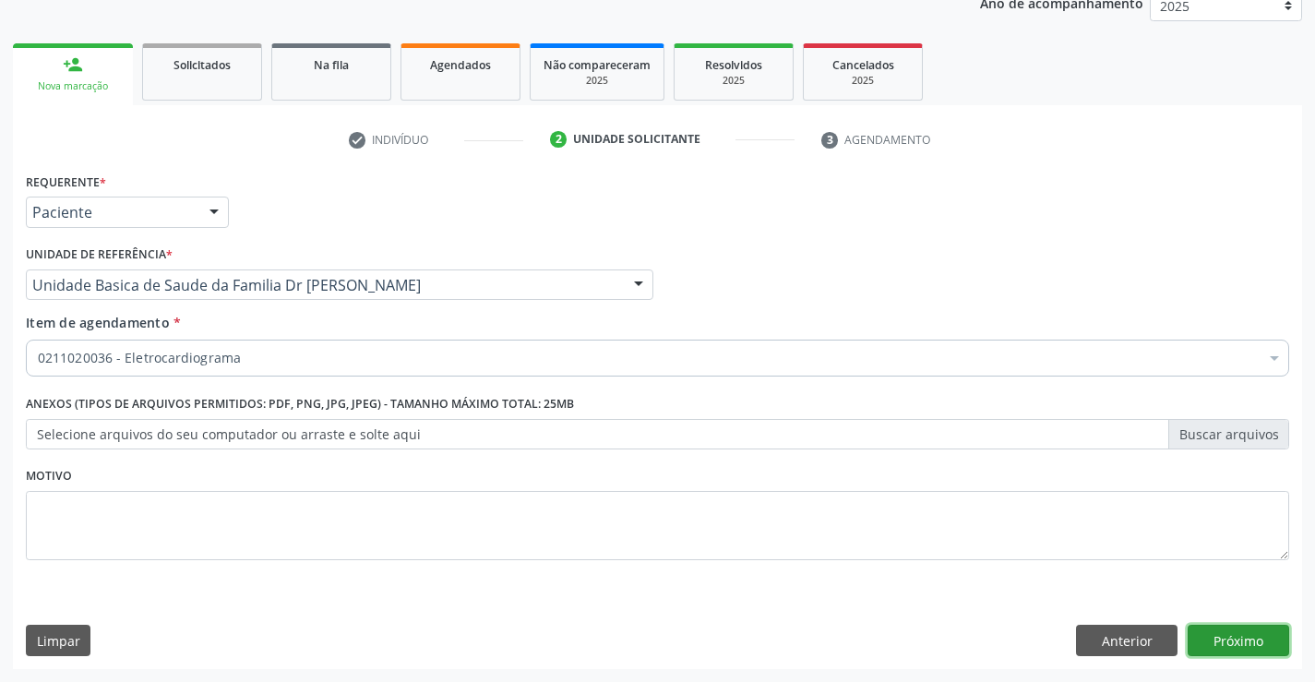
click at [1248, 642] on button "Próximo" at bounding box center [1239, 640] width 102 height 31
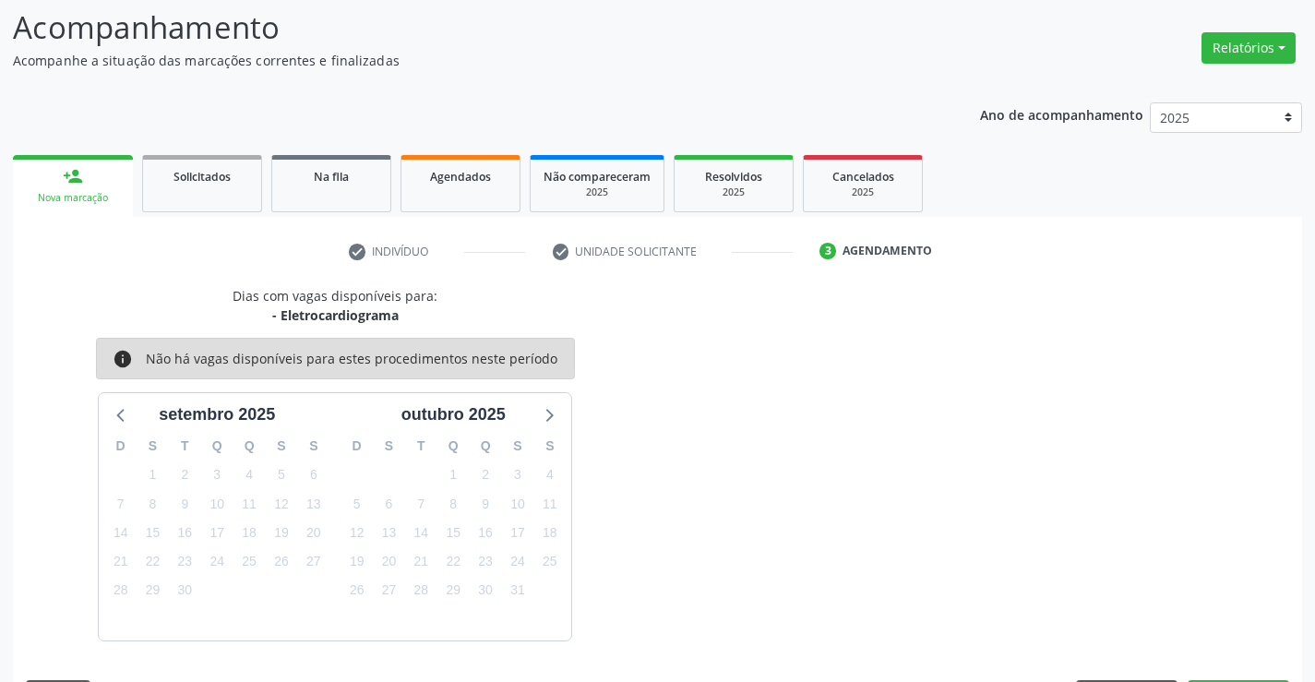
scroll to position [175, 0]
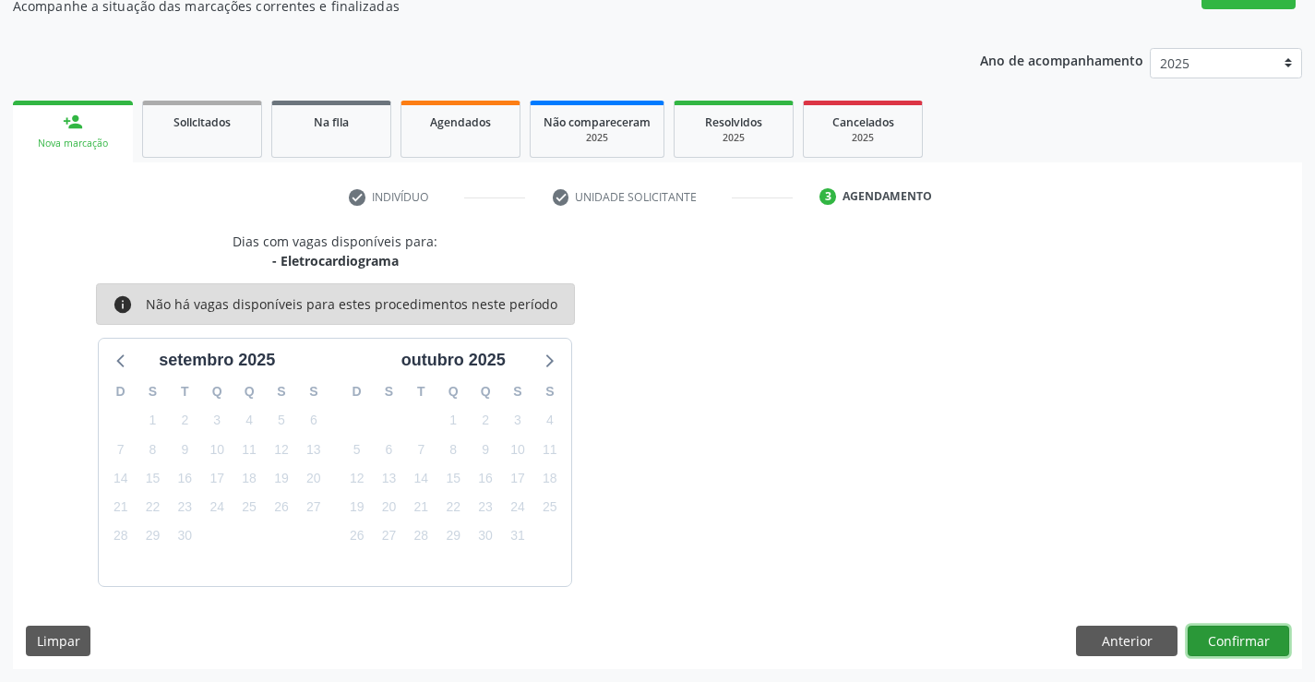
click at [1248, 646] on button "Confirmar" at bounding box center [1239, 641] width 102 height 31
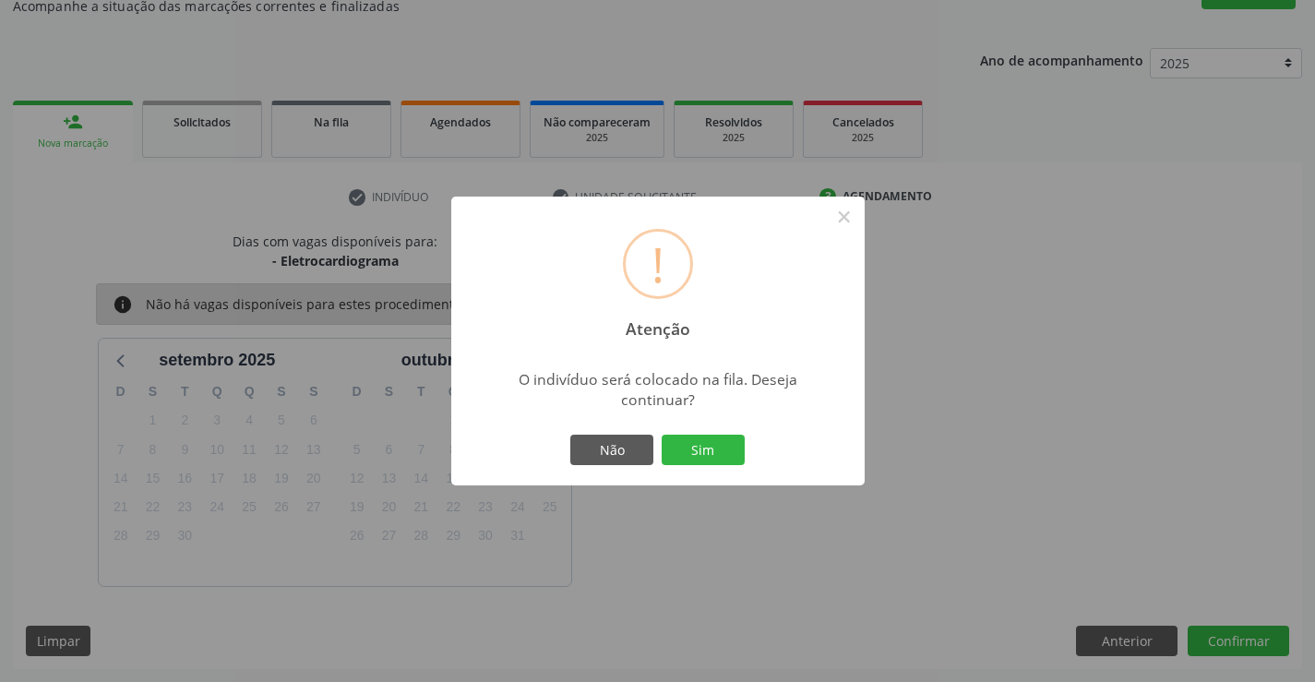
click at [690, 431] on div "Não Sim" at bounding box center [658, 450] width 183 height 39
click at [702, 453] on button "Sim" at bounding box center [703, 450] width 83 height 31
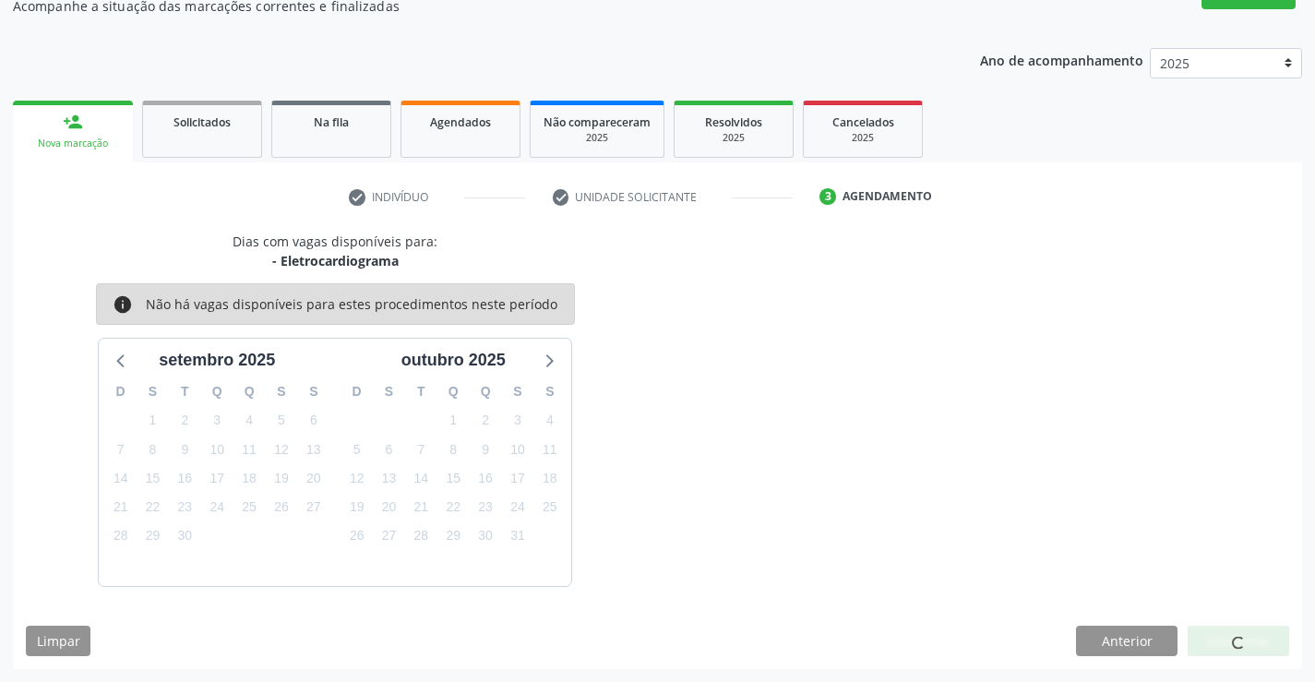
scroll to position [0, 0]
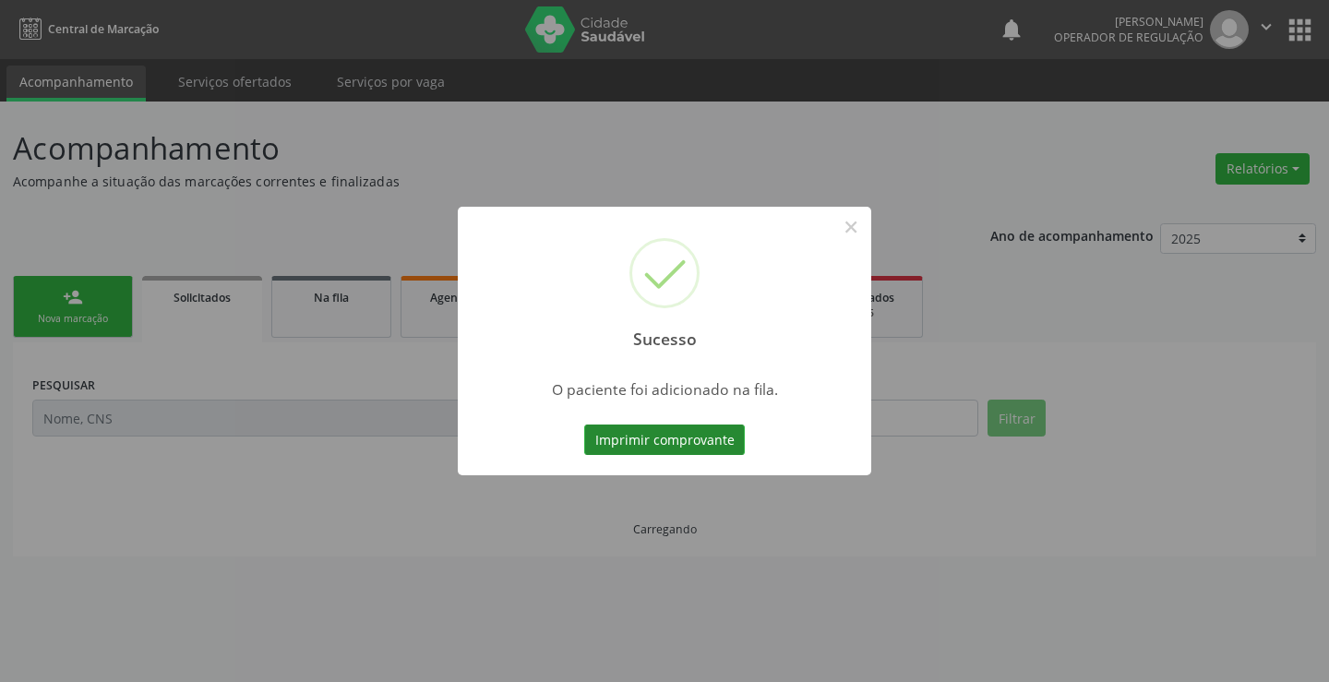
click at [729, 436] on button "Imprimir comprovante" at bounding box center [664, 440] width 161 height 31
